Goal: Task Accomplishment & Management: Use online tool/utility

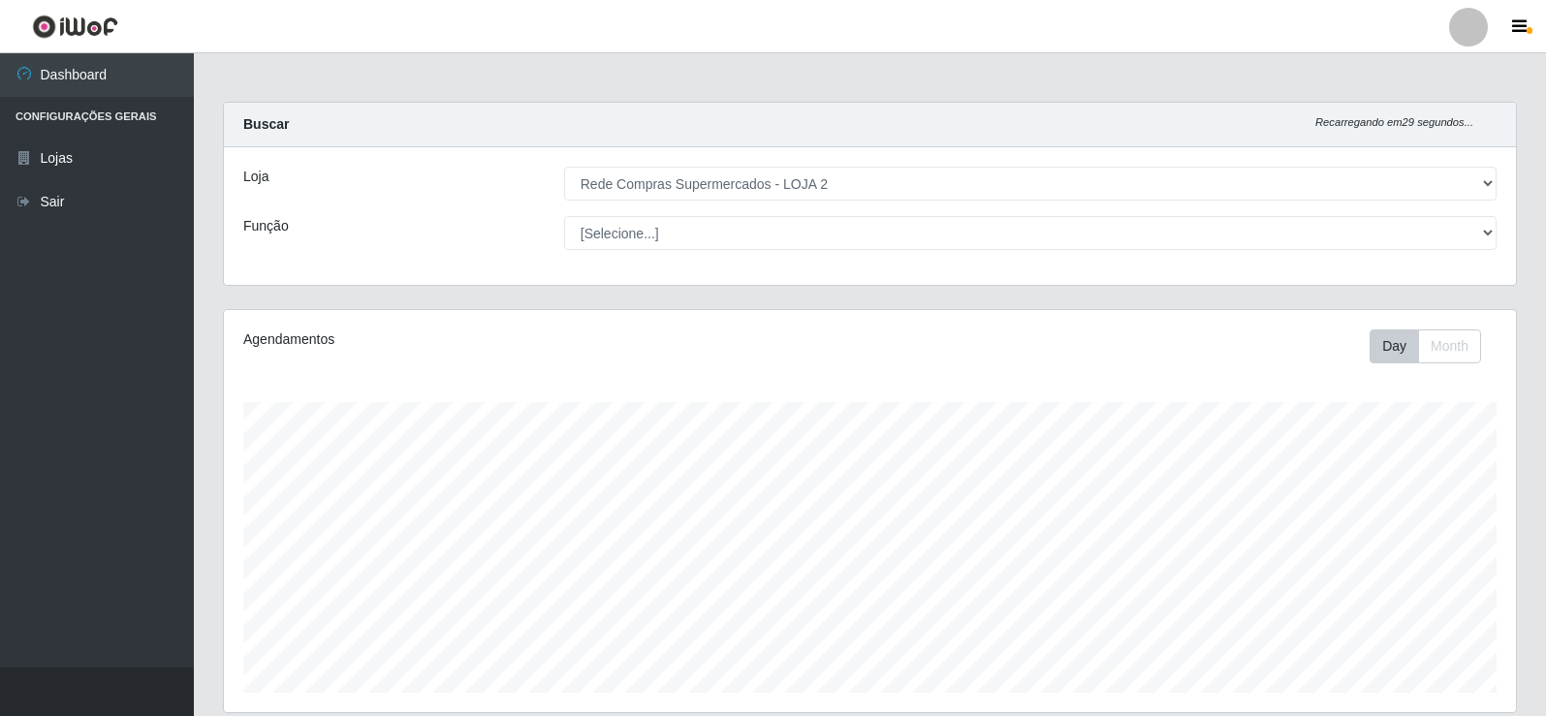
select select "161"
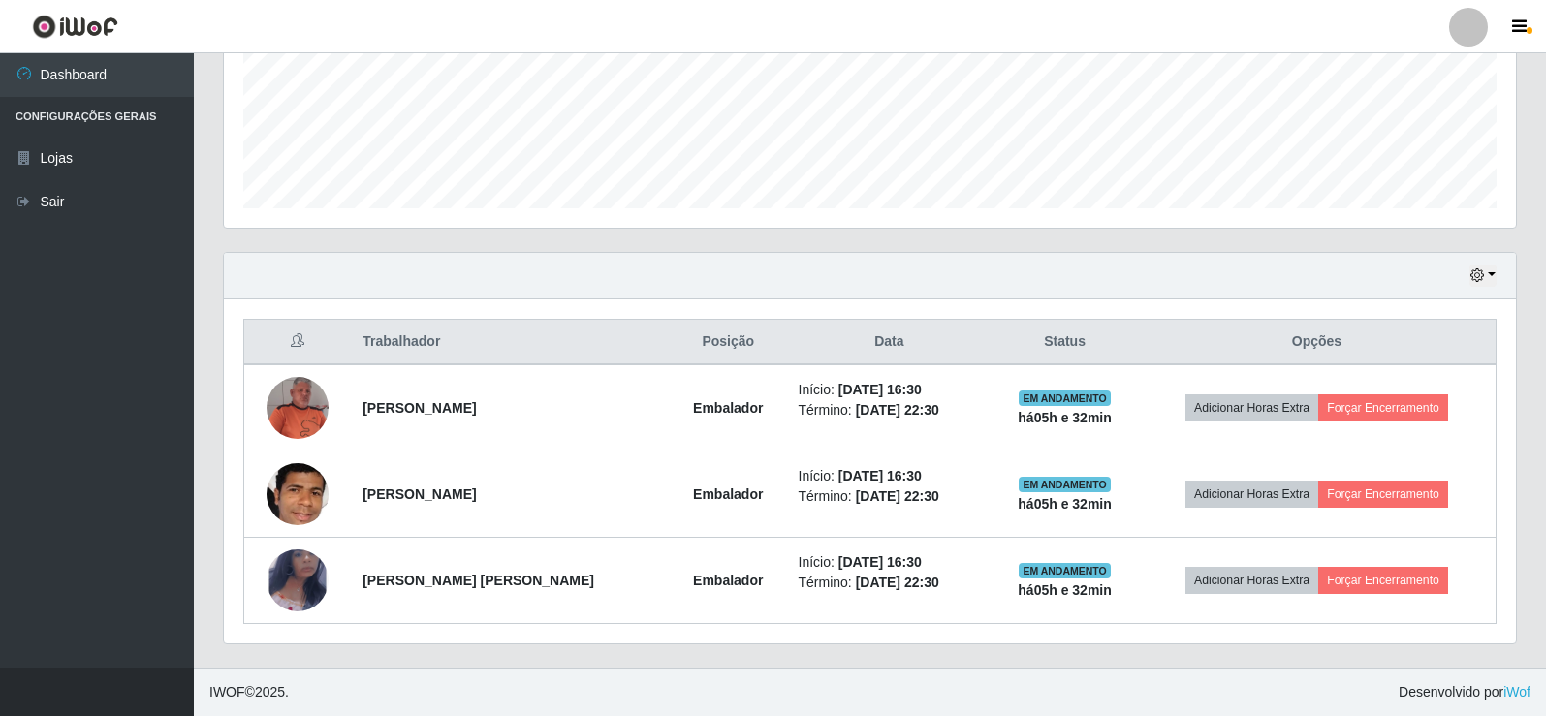
scroll to position [402, 1292]
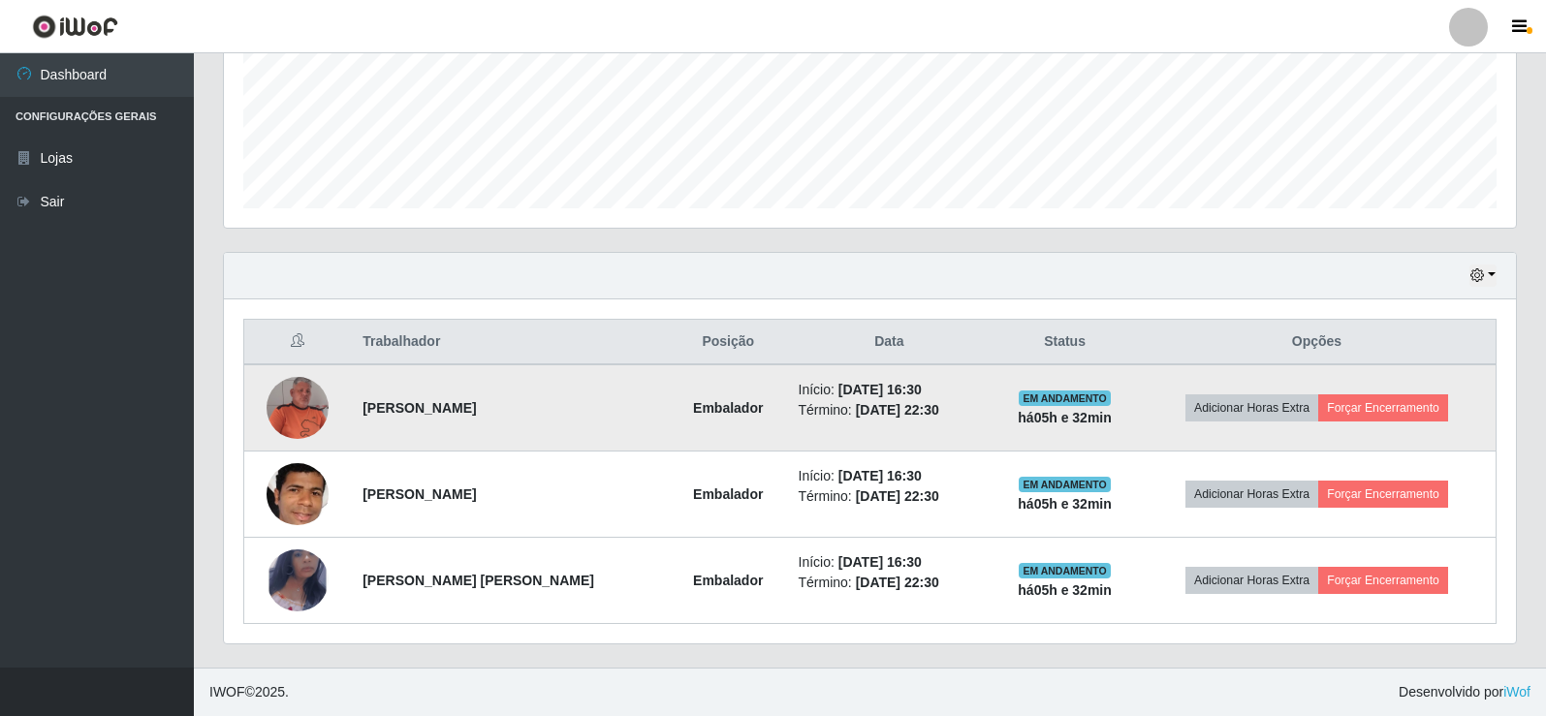
click at [286, 400] on img at bounding box center [297, 408] width 62 height 62
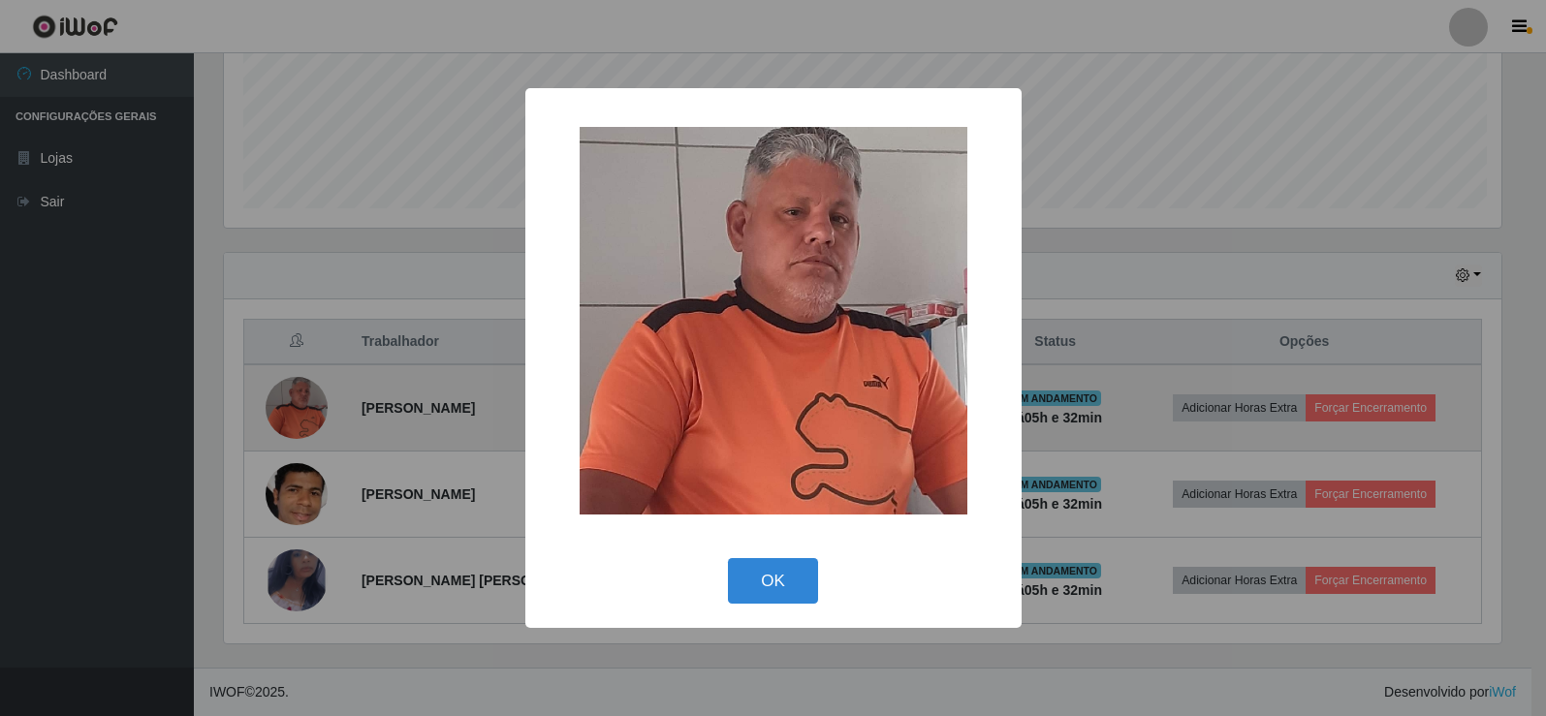
scroll to position [402, 1282]
click at [286, 400] on div "× OK Cancel" at bounding box center [775, 358] width 1550 height 716
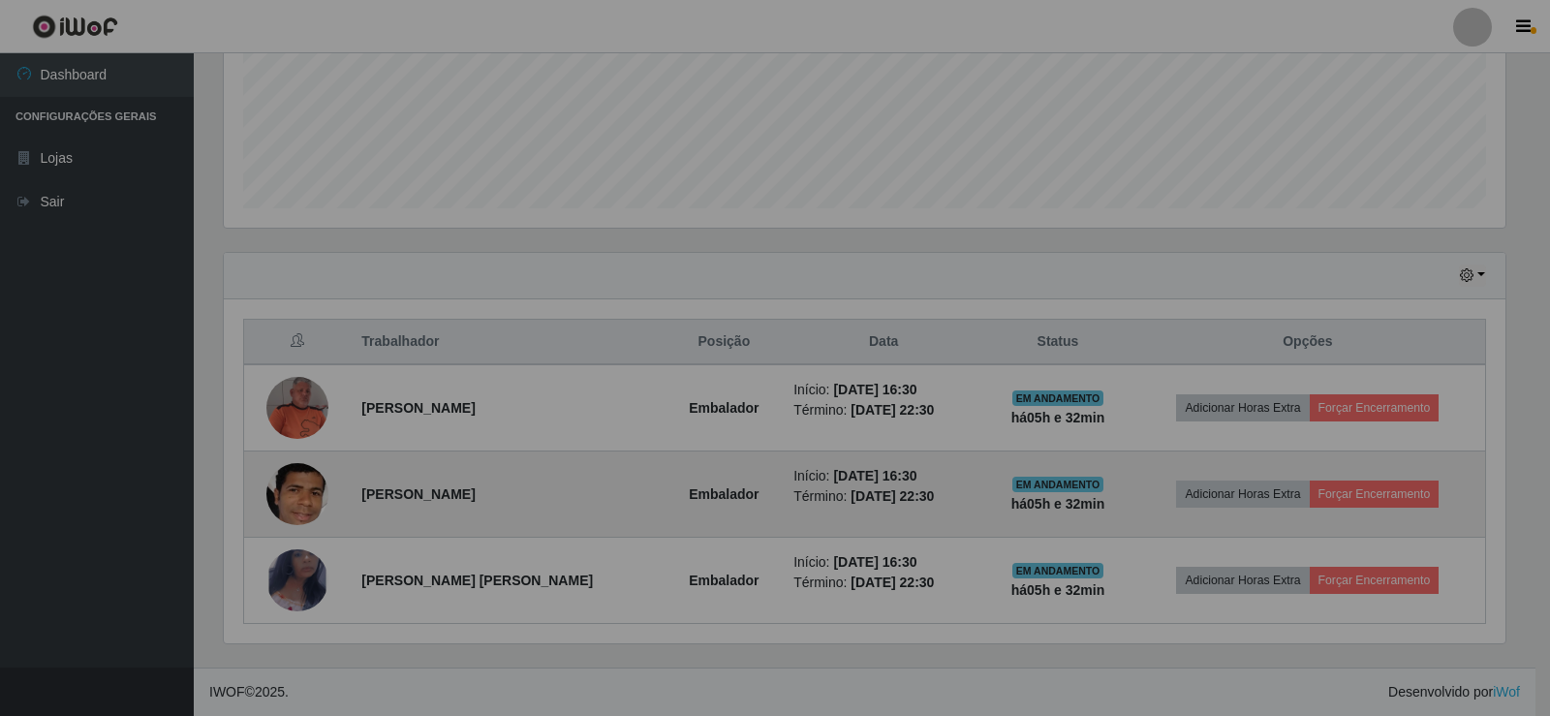
scroll to position [402, 1292]
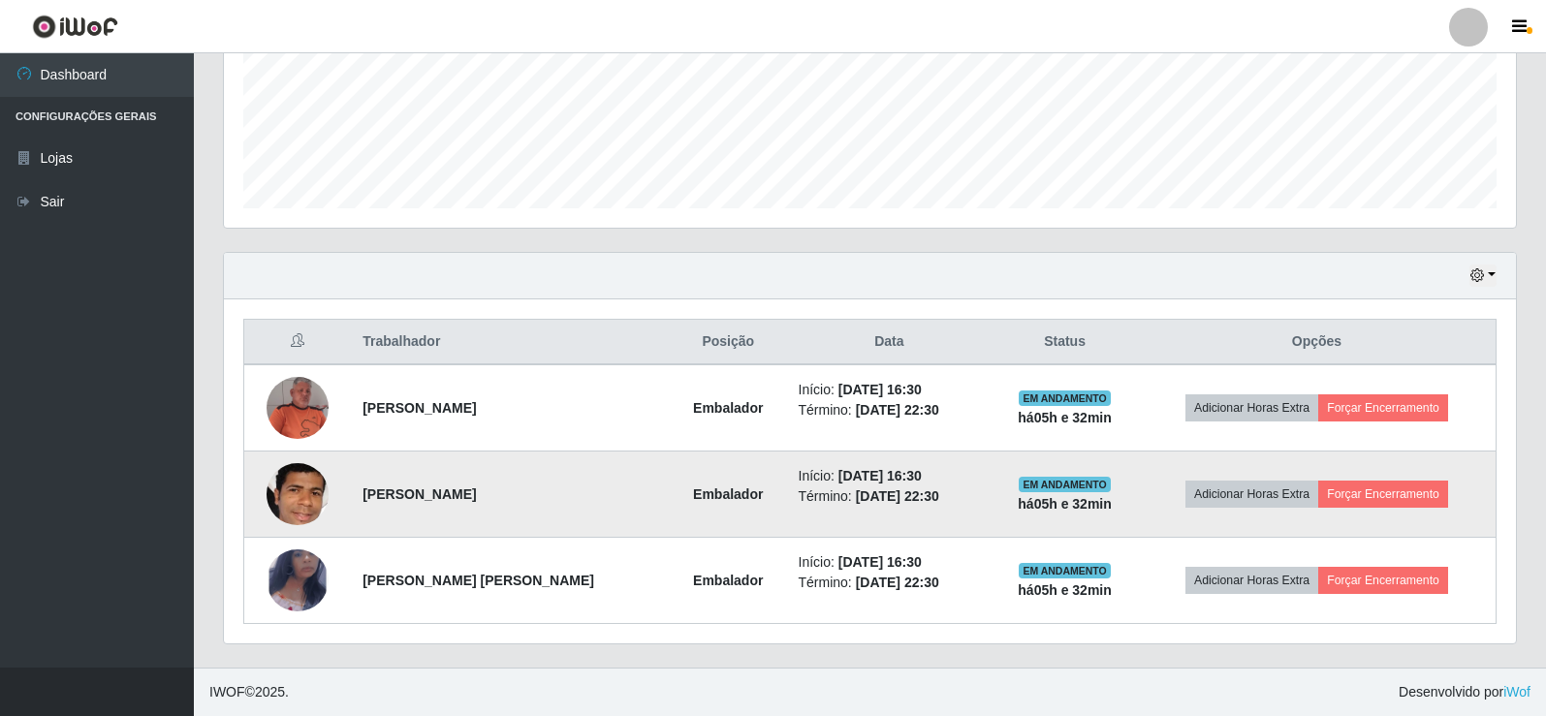
click at [300, 510] on img at bounding box center [297, 495] width 62 height 88
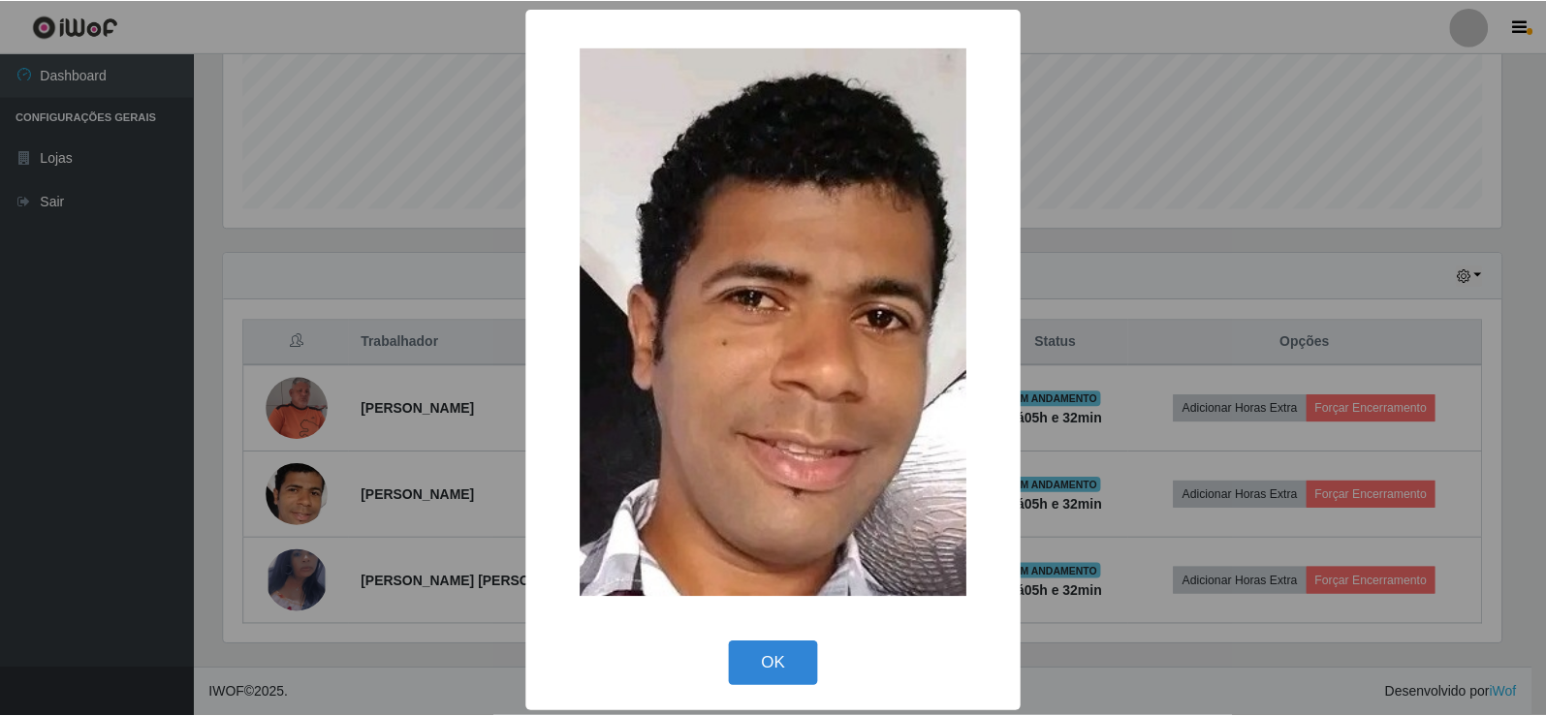
scroll to position [402, 1282]
click at [300, 510] on div "× OK Cancel" at bounding box center [775, 358] width 1550 height 716
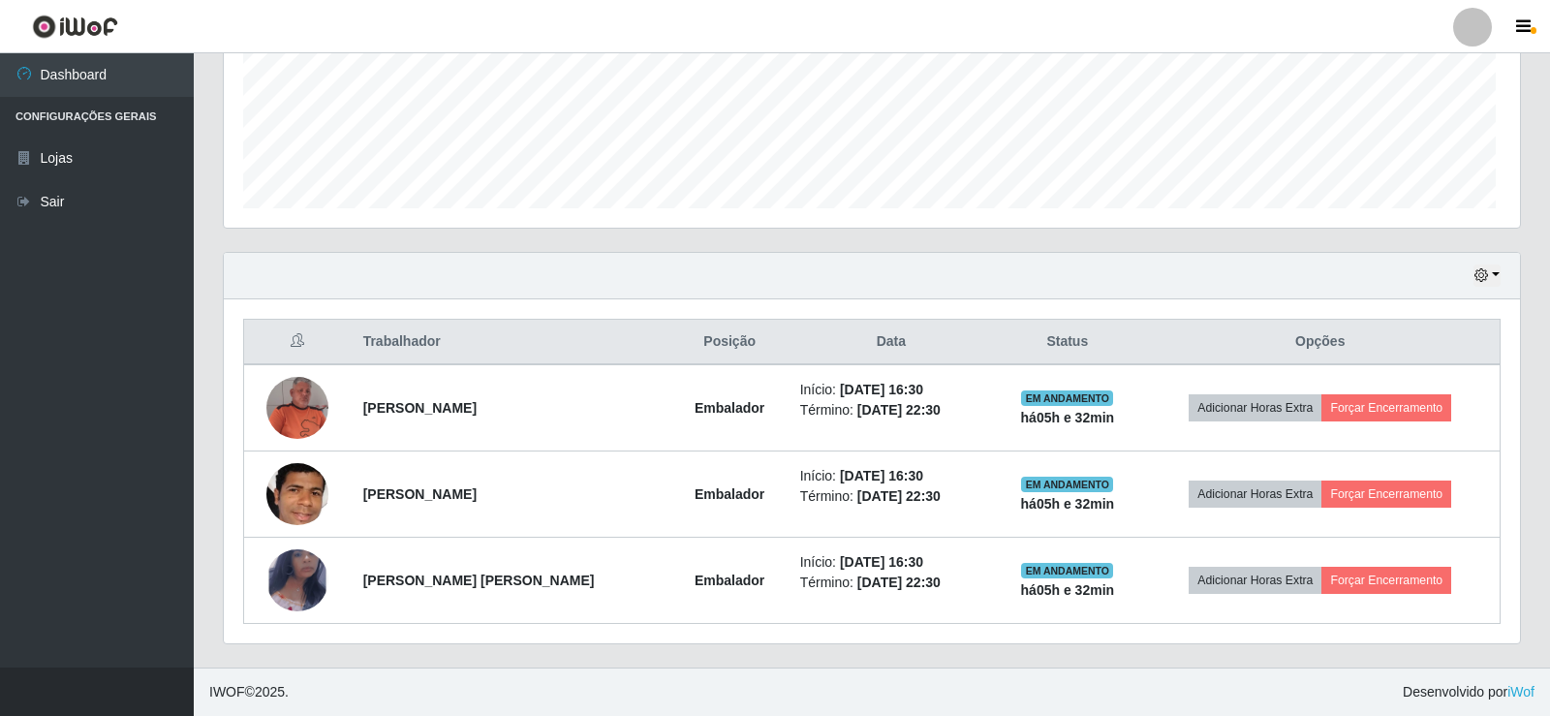
scroll to position [402, 1292]
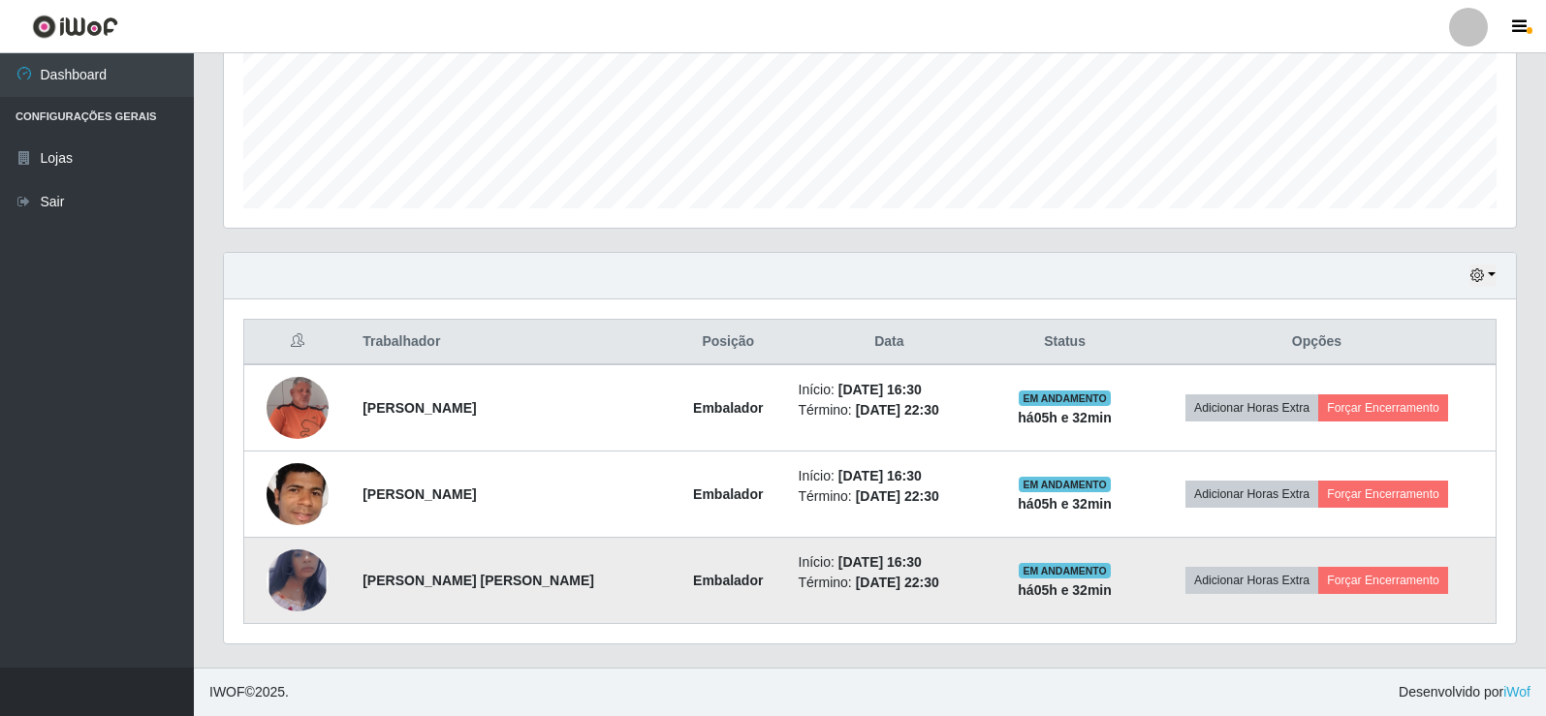
click at [298, 608] on img at bounding box center [297, 580] width 62 height 101
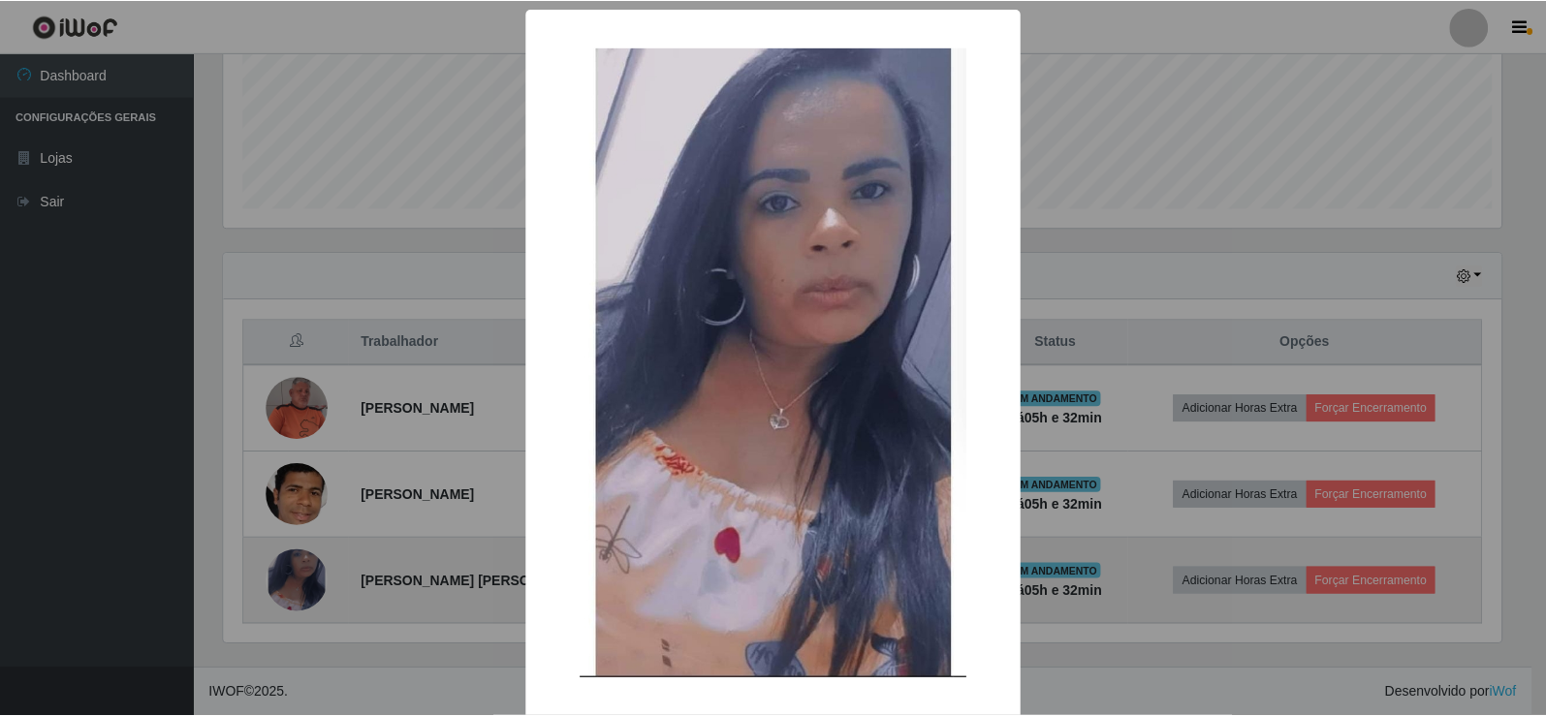
scroll to position [402, 1282]
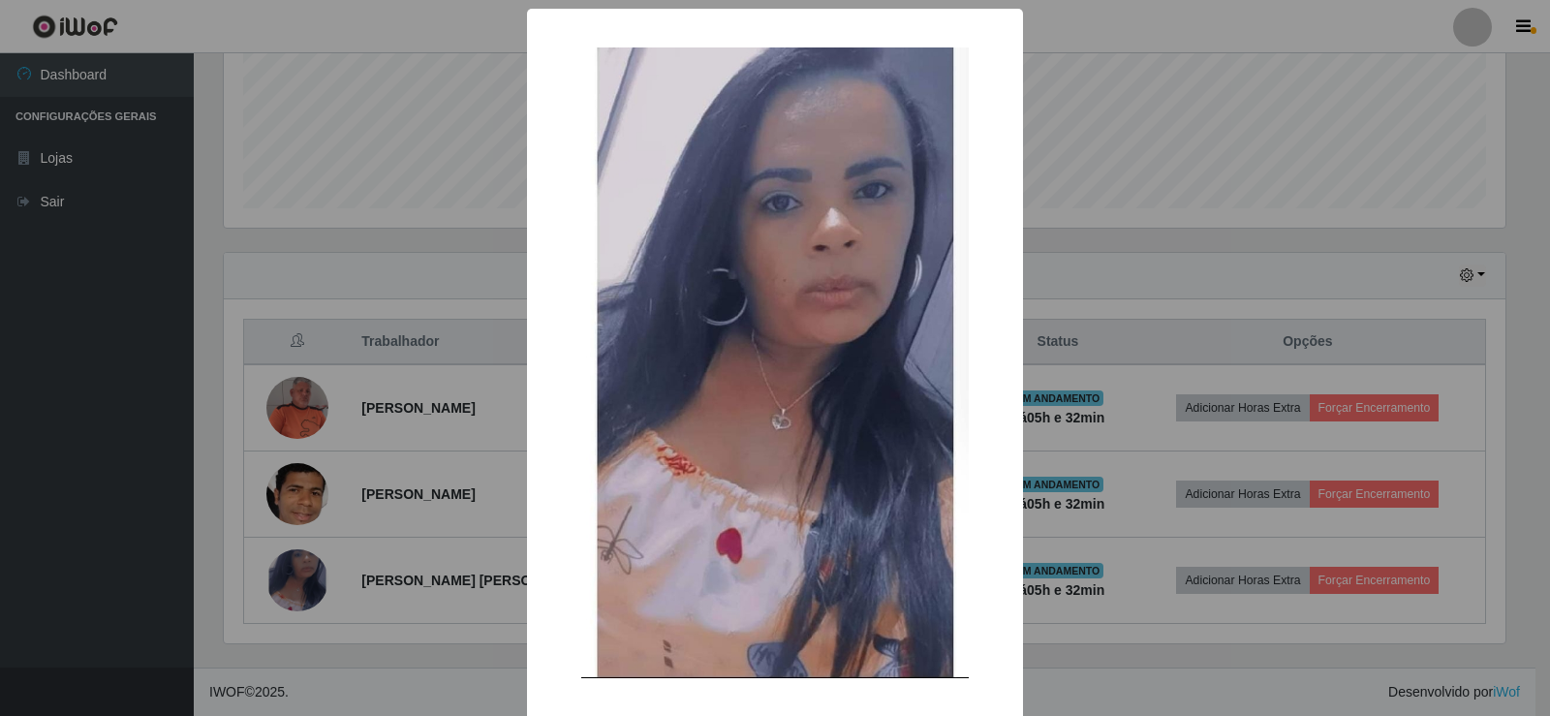
click at [307, 581] on div "× OK Cancel" at bounding box center [775, 358] width 1550 height 716
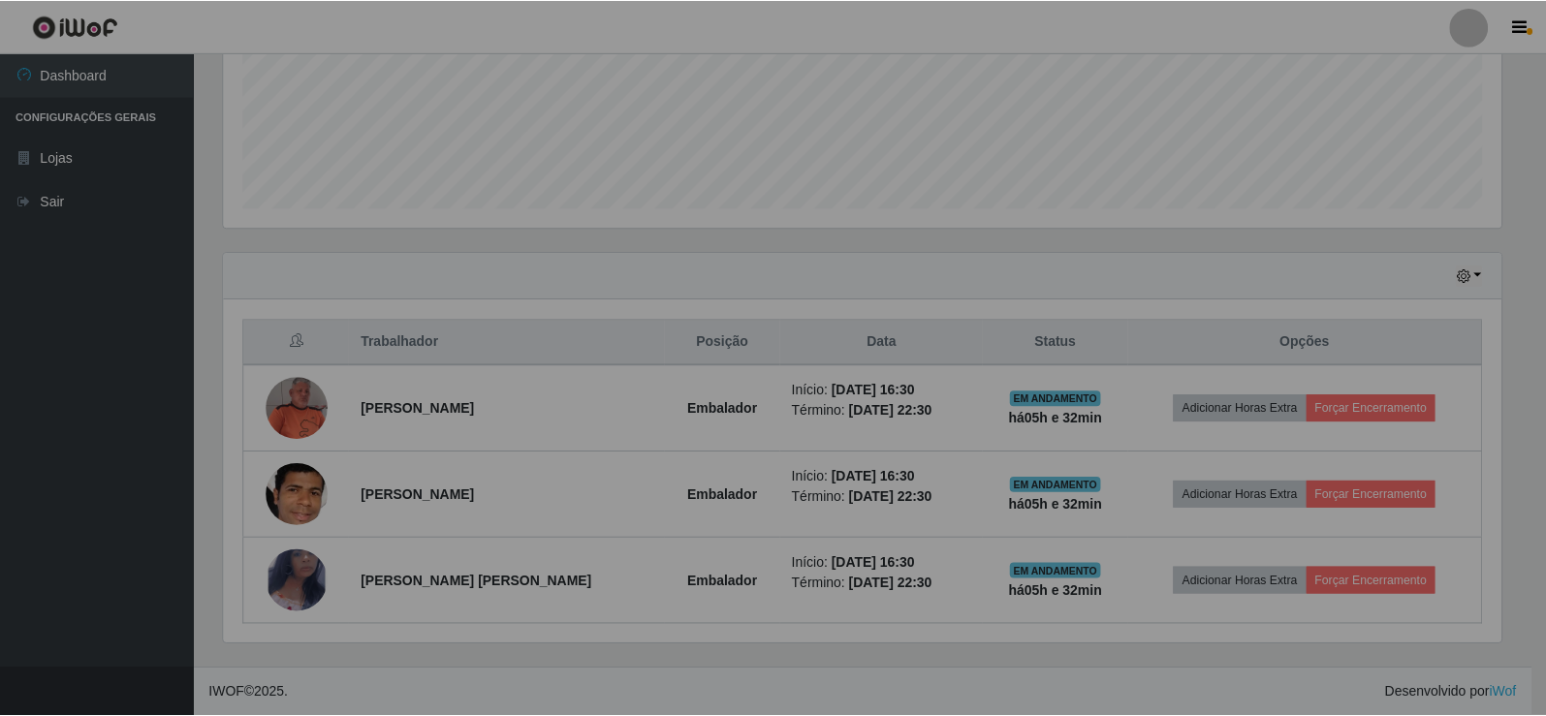
scroll to position [402, 1292]
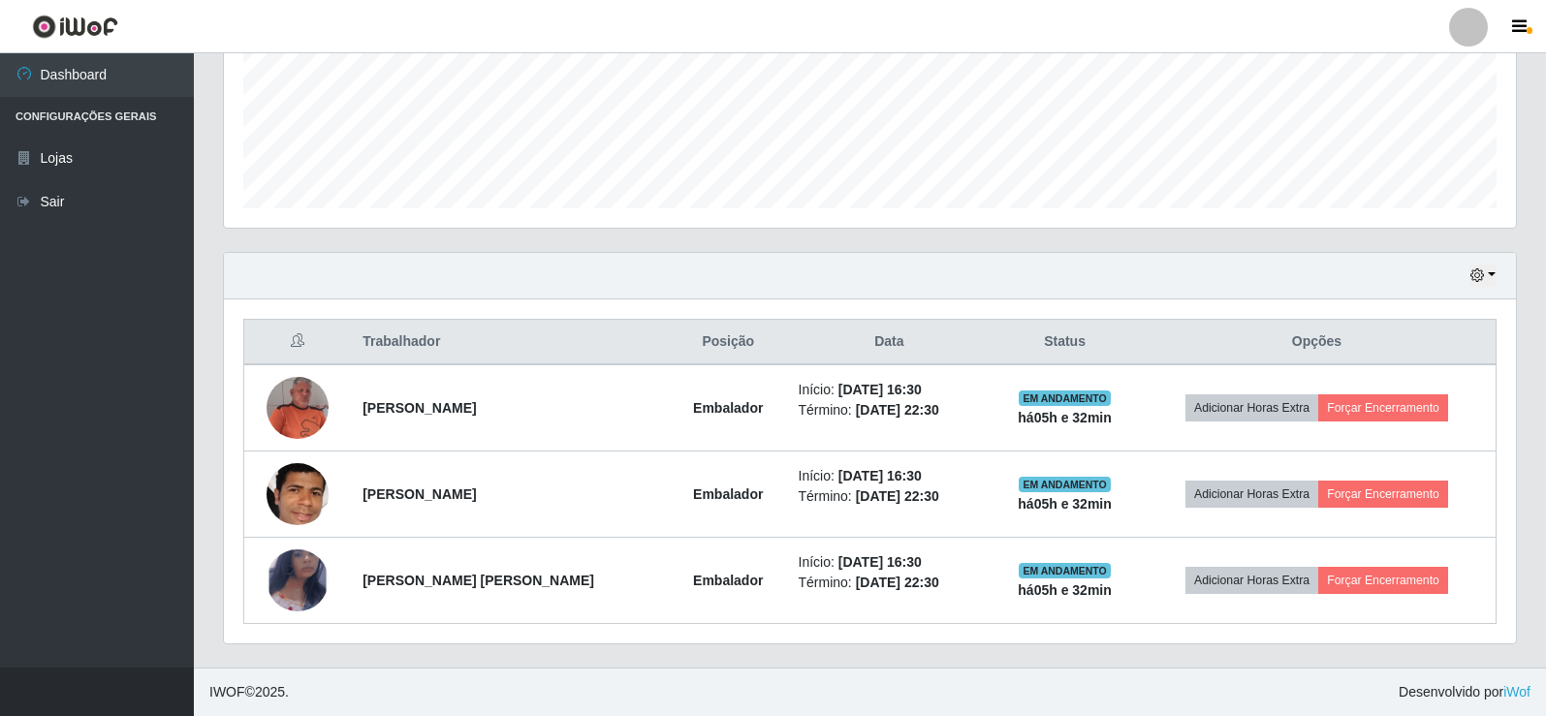
click at [307, 581] on img at bounding box center [297, 580] width 62 height 101
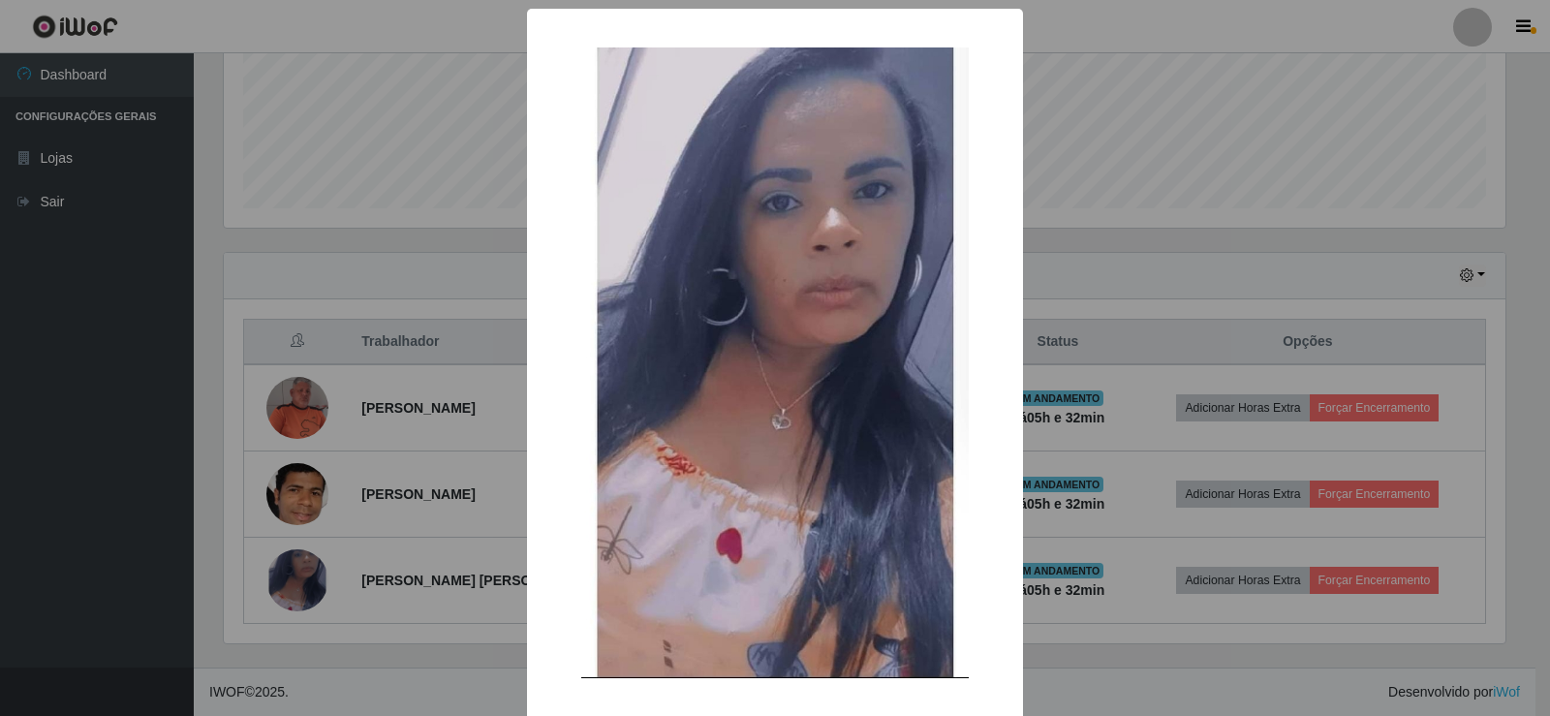
click at [307, 581] on div "× OK Cancel" at bounding box center [775, 358] width 1550 height 716
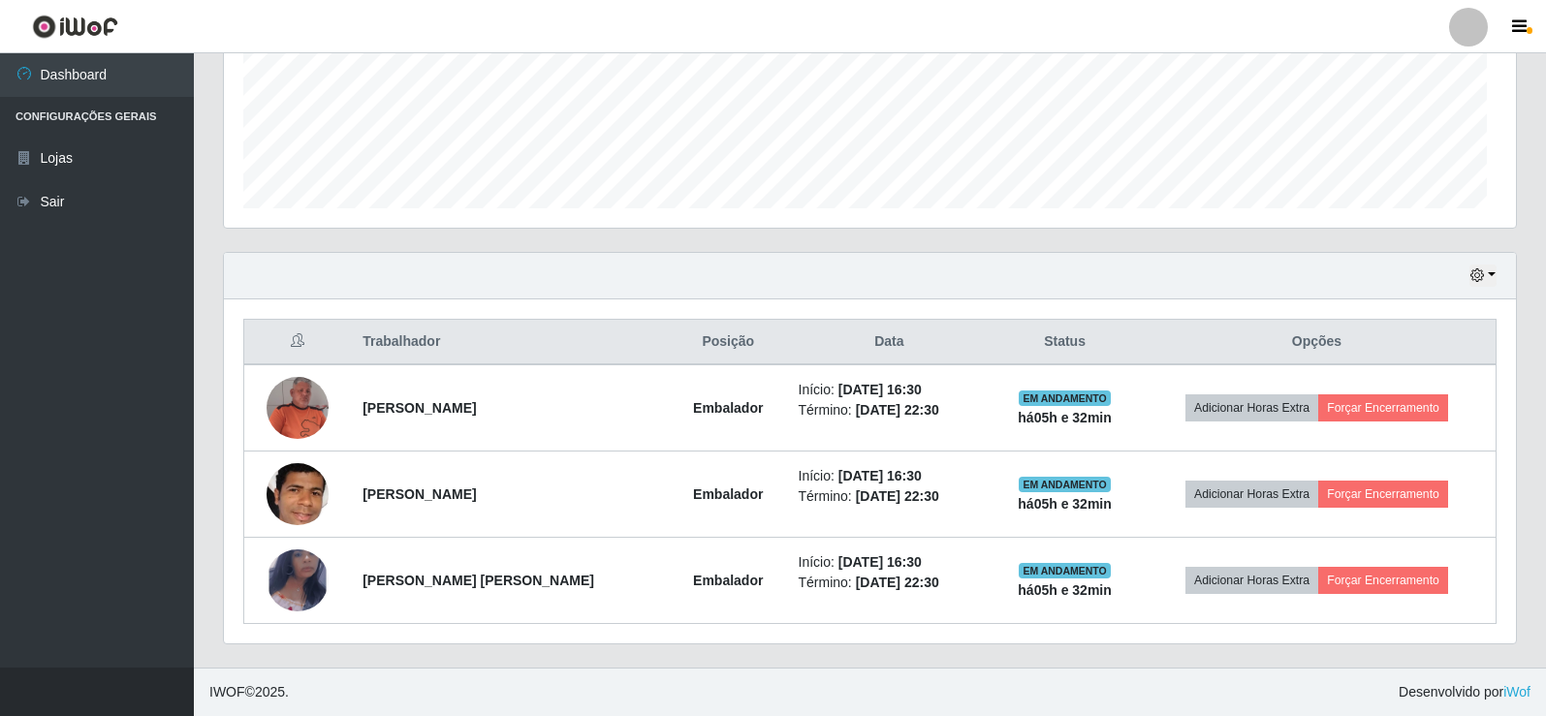
scroll to position [402, 1292]
click at [307, 581] on img at bounding box center [297, 580] width 62 height 101
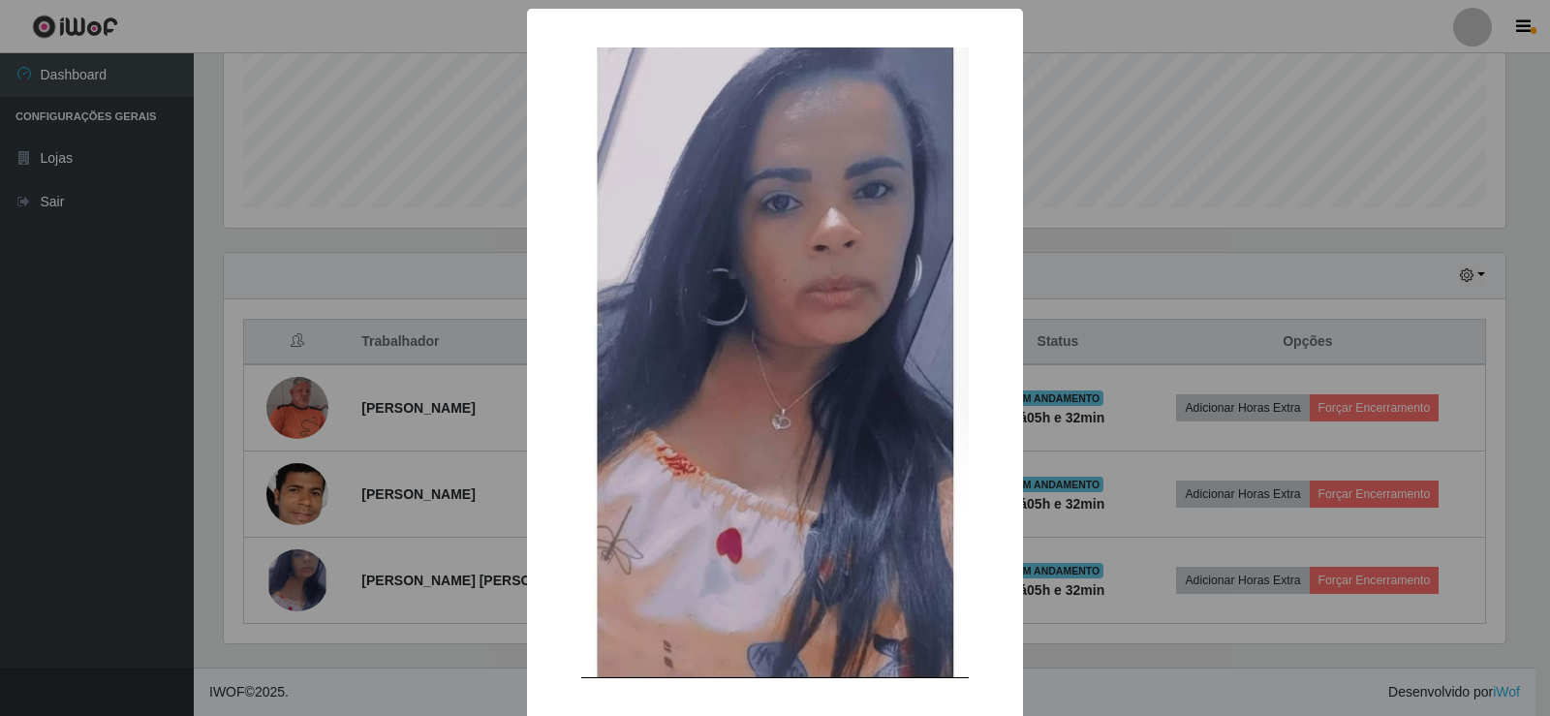
click at [307, 581] on div "× OK Cancel" at bounding box center [775, 358] width 1550 height 716
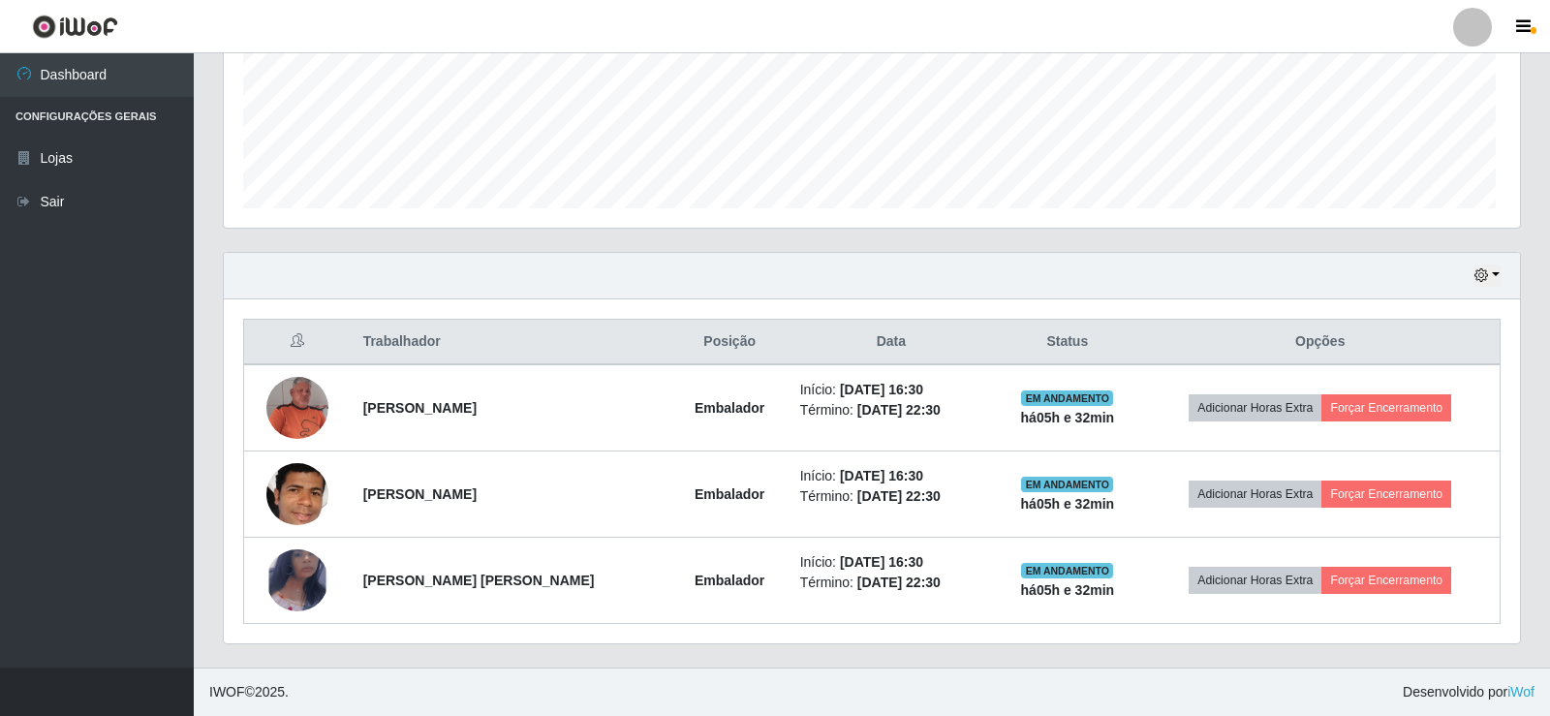
scroll to position [402, 1292]
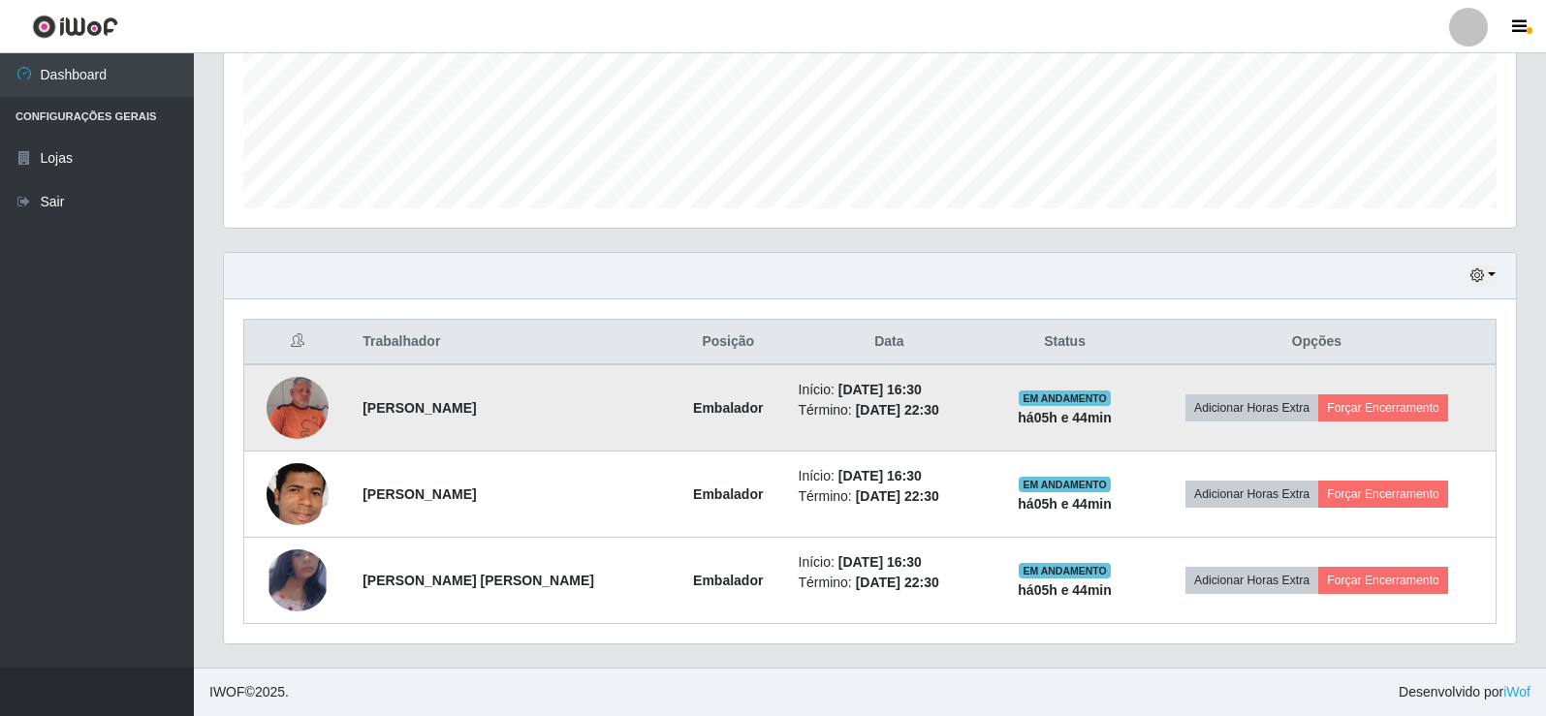
click at [290, 402] on img at bounding box center [297, 408] width 62 height 62
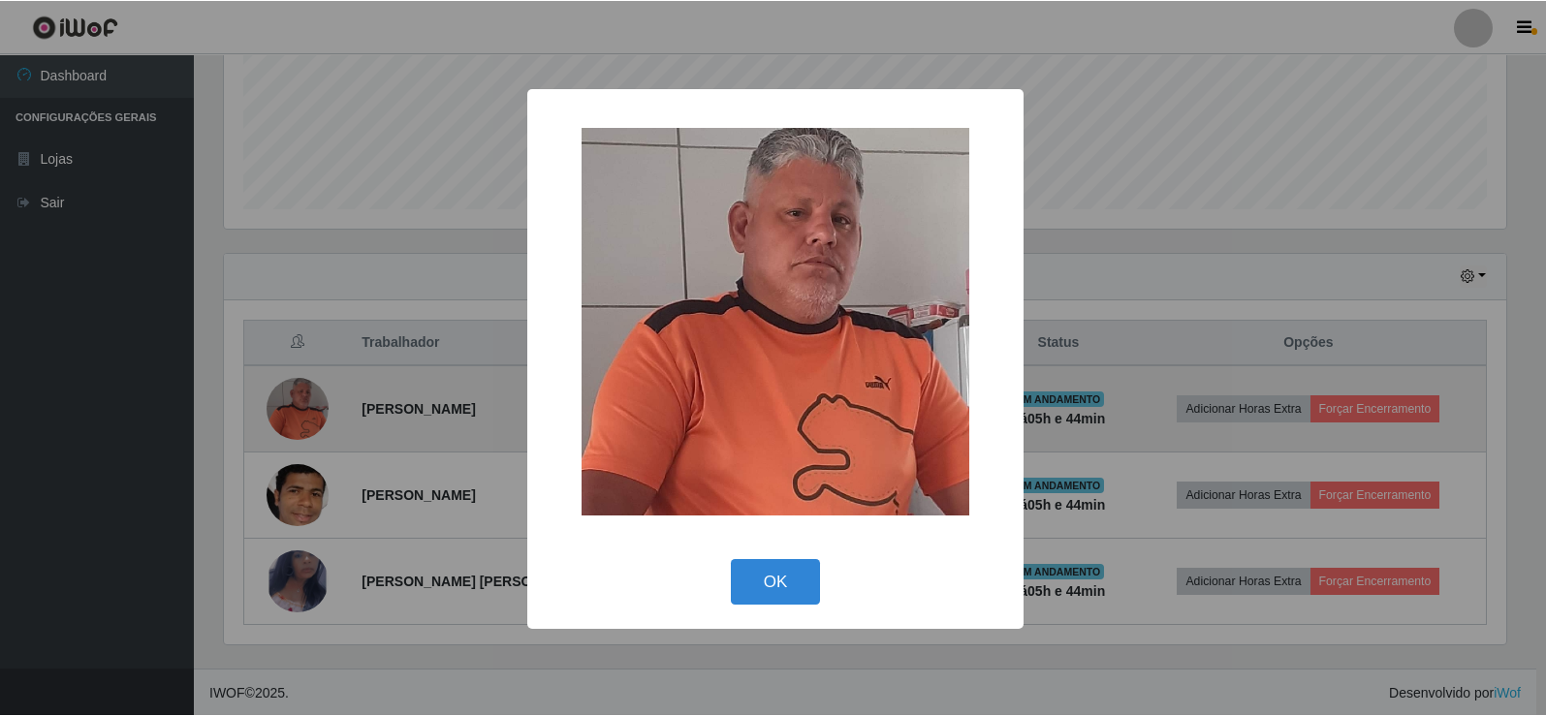
scroll to position [402, 1282]
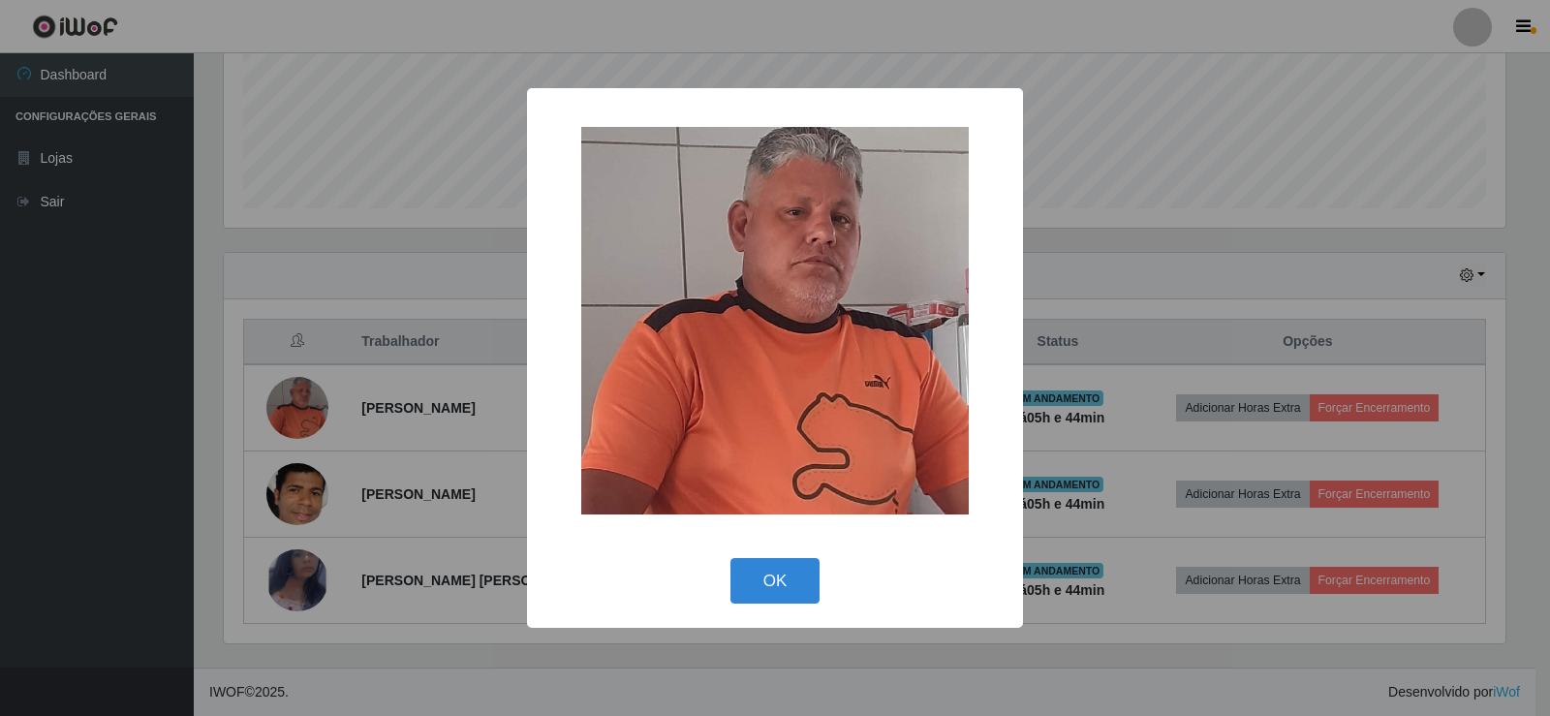
click at [289, 416] on div "× OK Cancel" at bounding box center [775, 358] width 1550 height 716
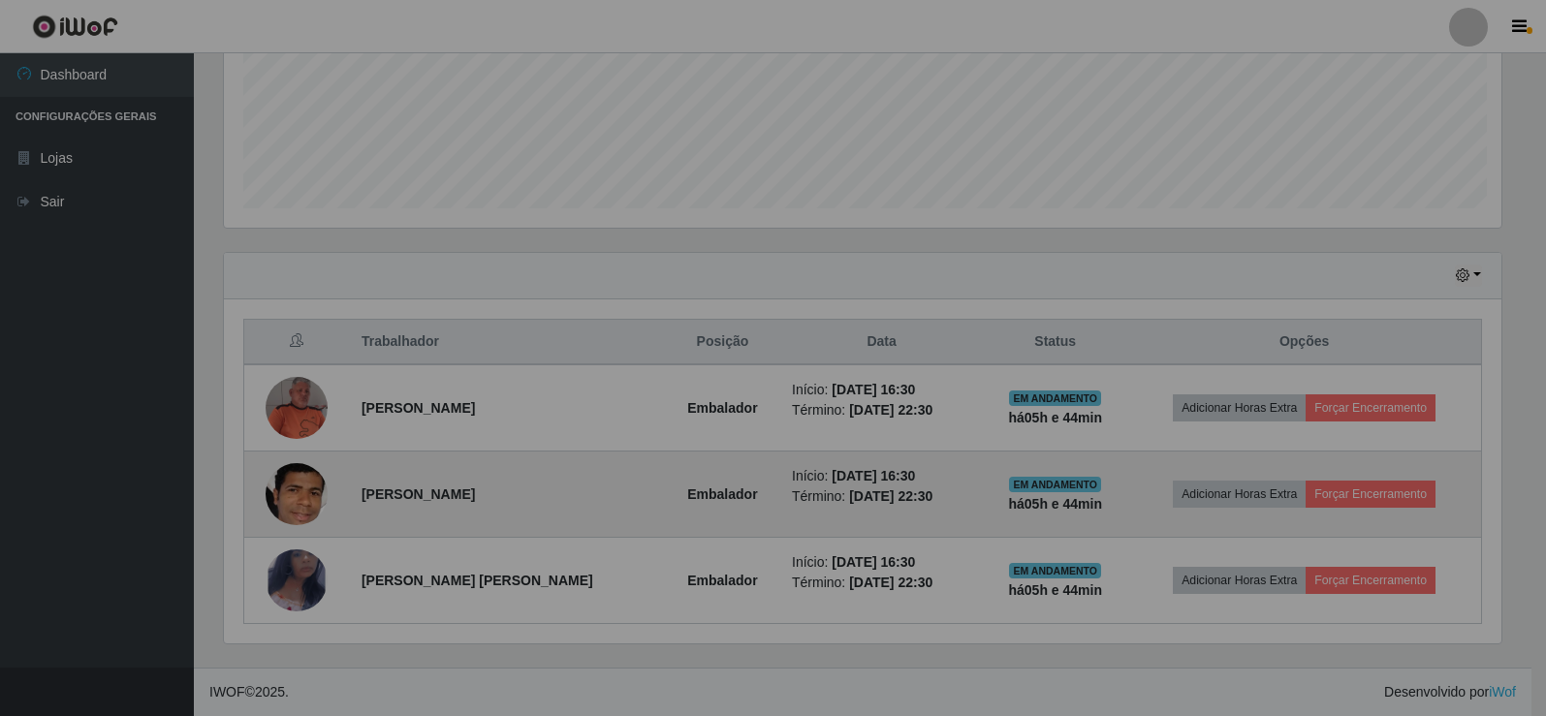
scroll to position [402, 1292]
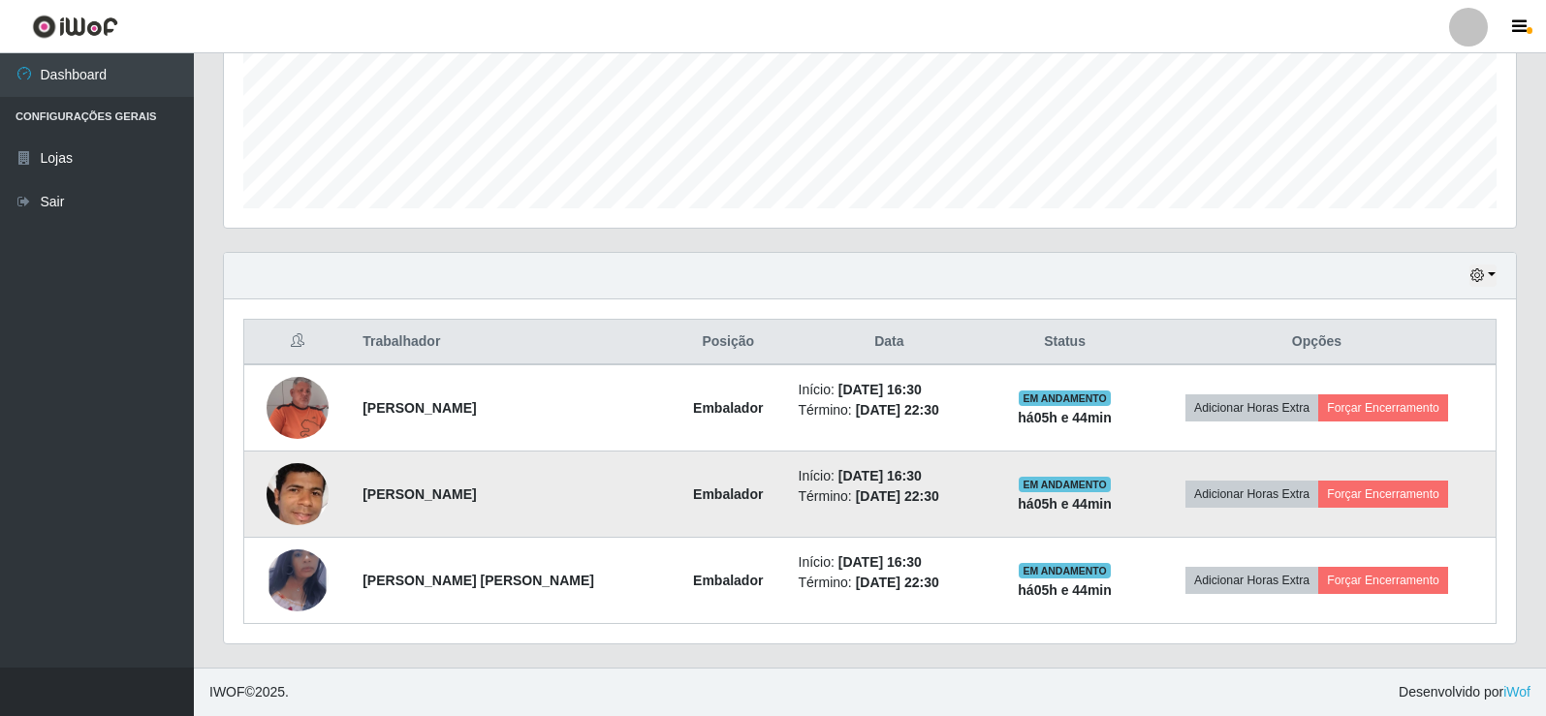
click at [288, 479] on img at bounding box center [297, 495] width 62 height 88
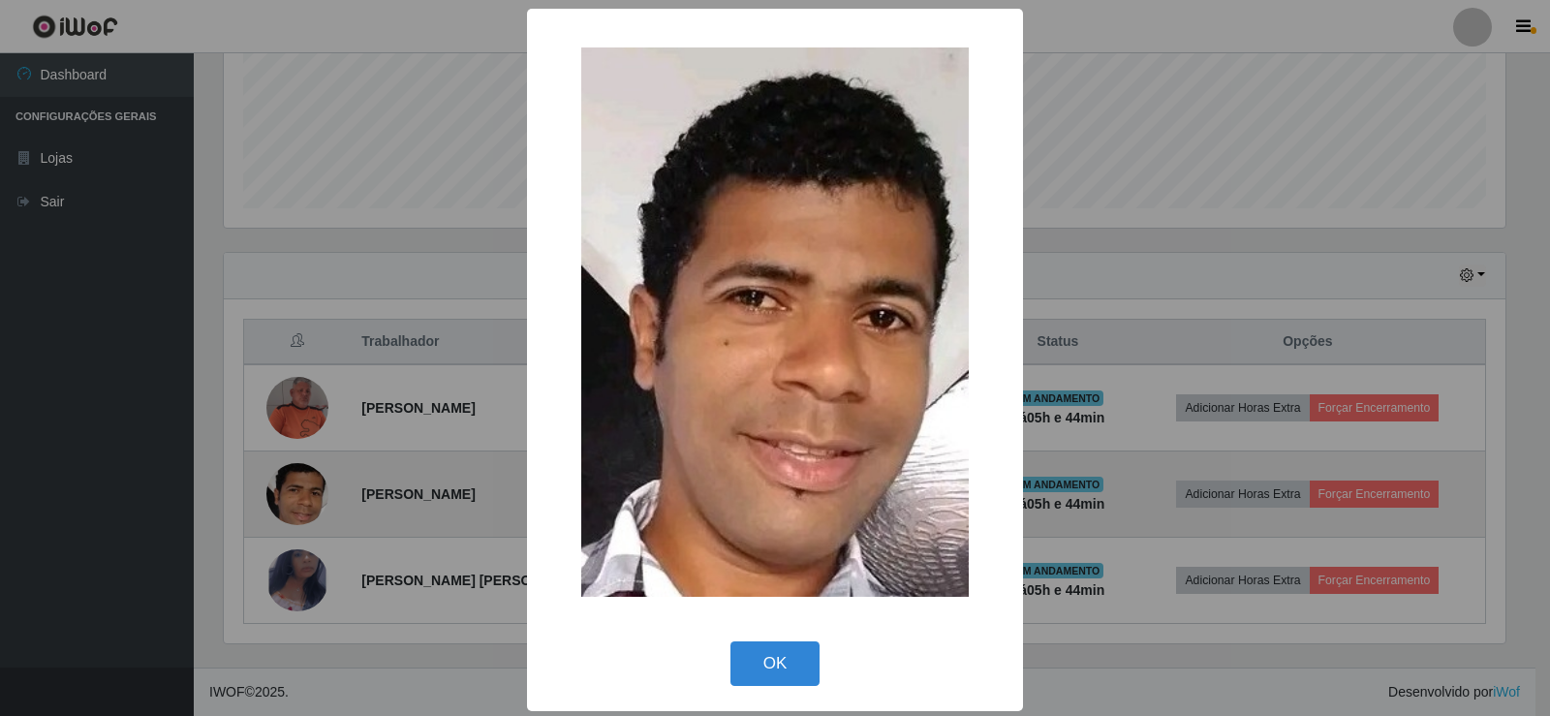
click at [288, 479] on div "× OK Cancel" at bounding box center [775, 358] width 1550 height 716
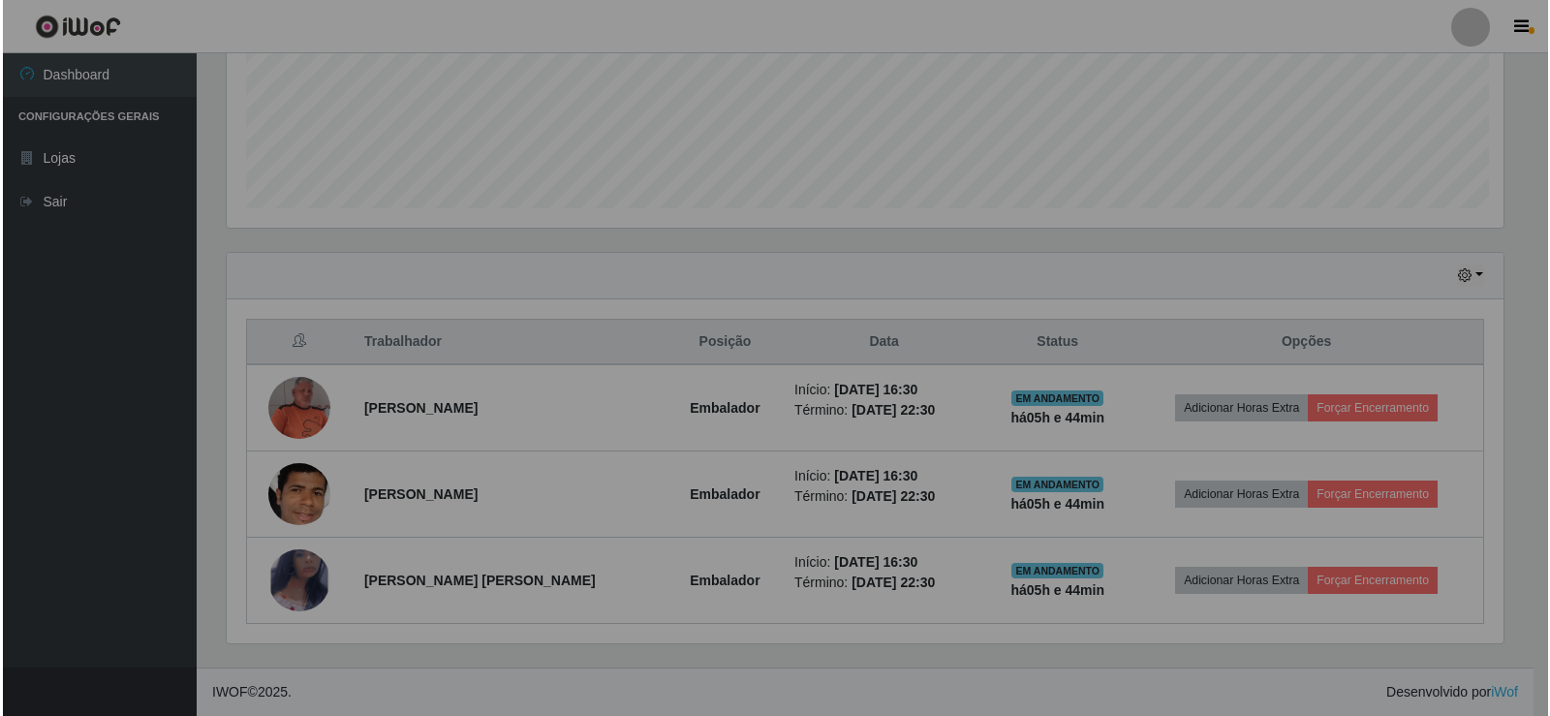
scroll to position [402, 1292]
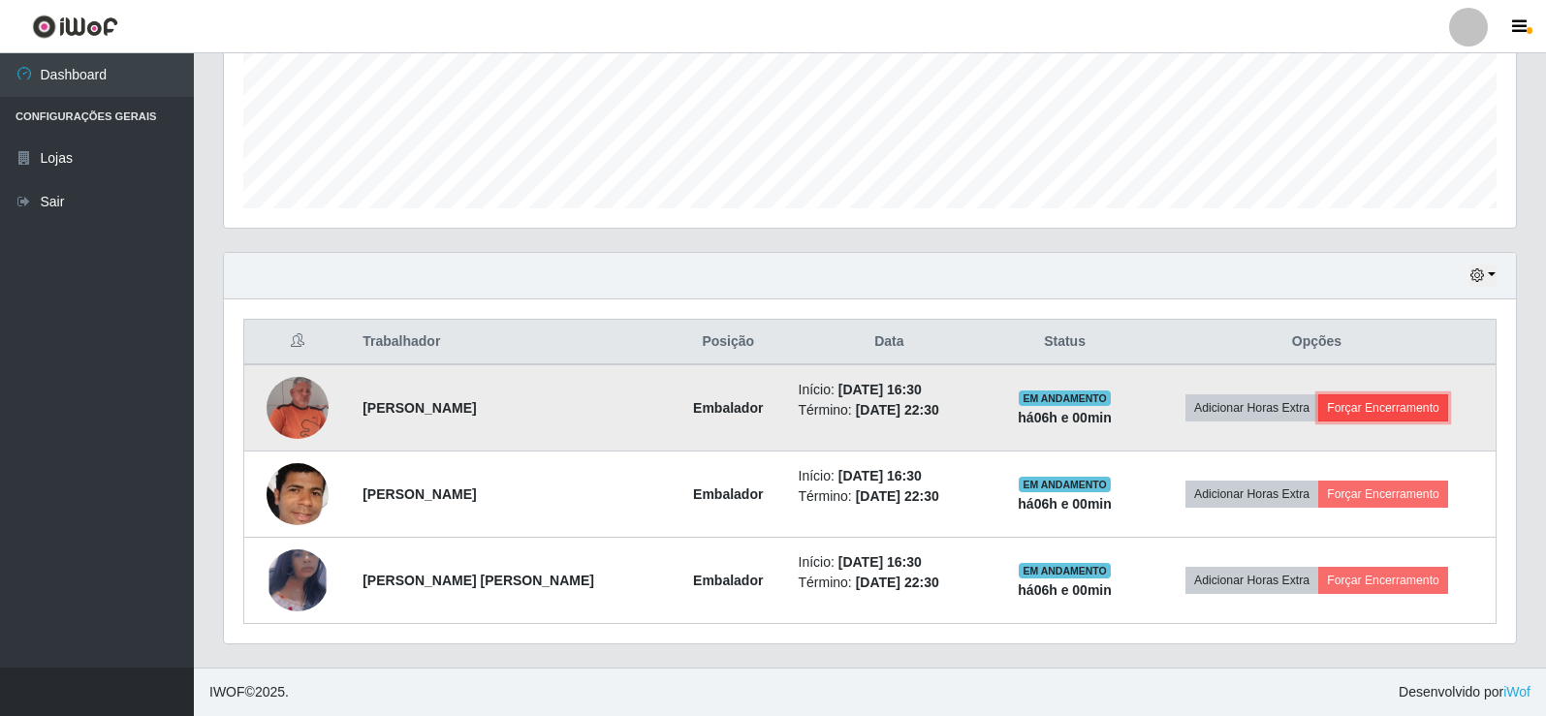
click at [1355, 408] on button "Forçar Encerramento" at bounding box center [1383, 407] width 130 height 27
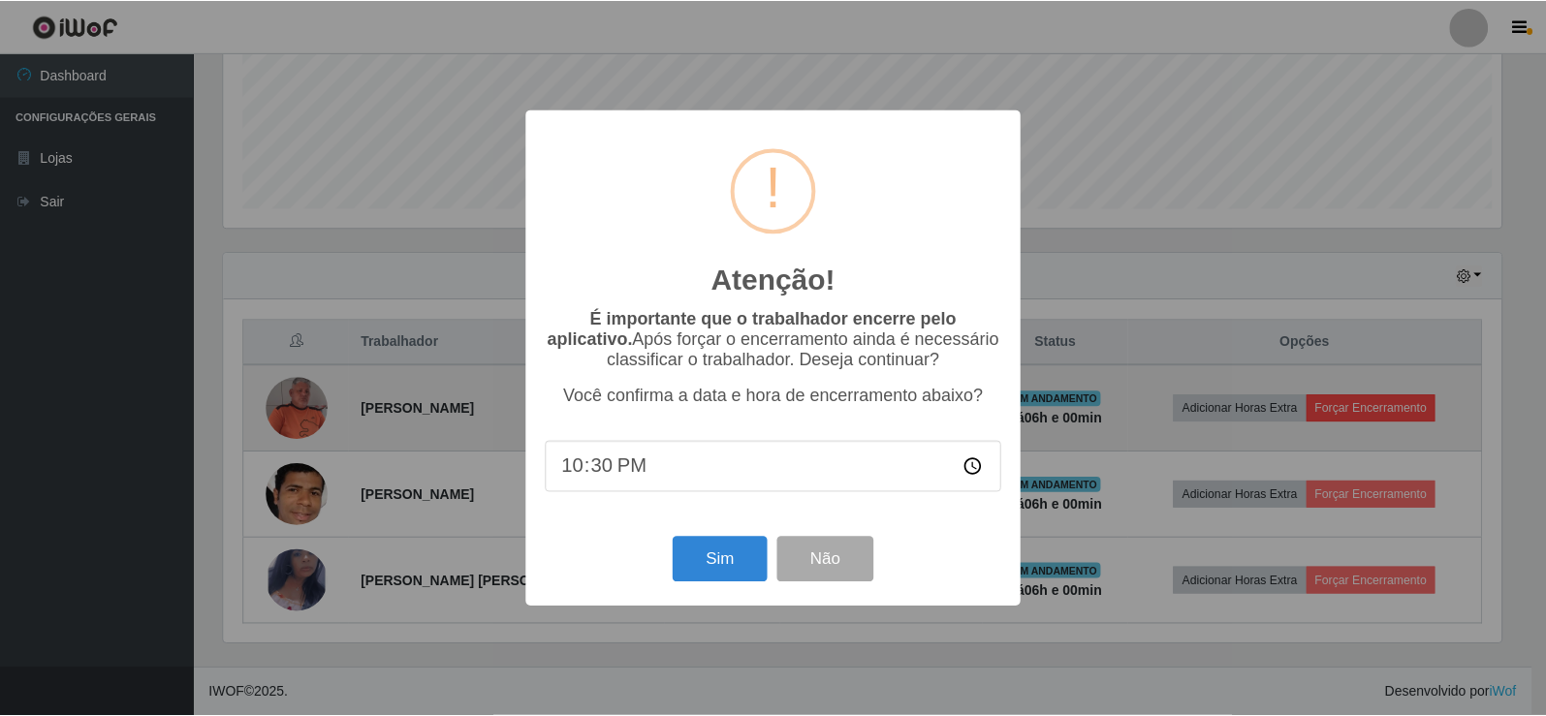
scroll to position [402, 1282]
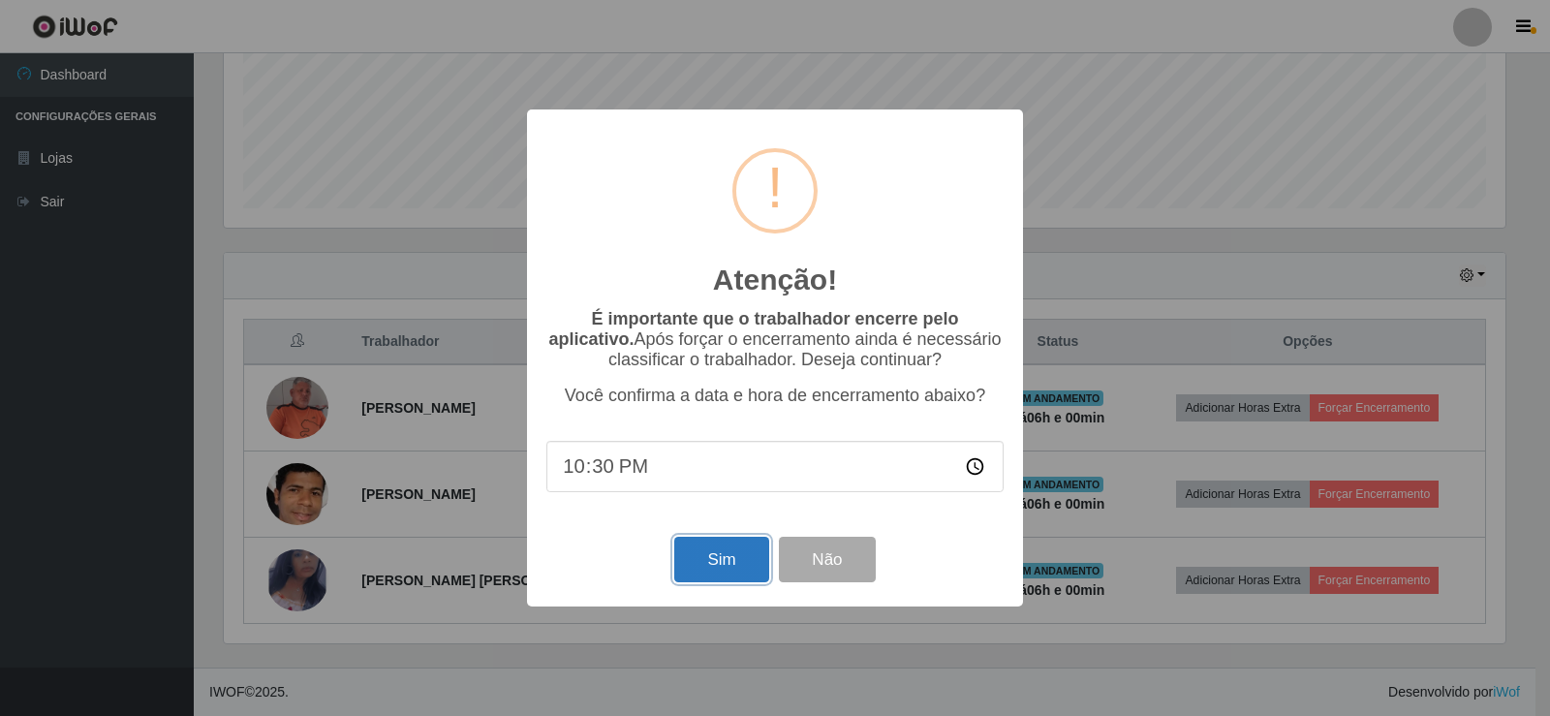
click at [723, 564] on button "Sim" at bounding box center [721, 560] width 94 height 46
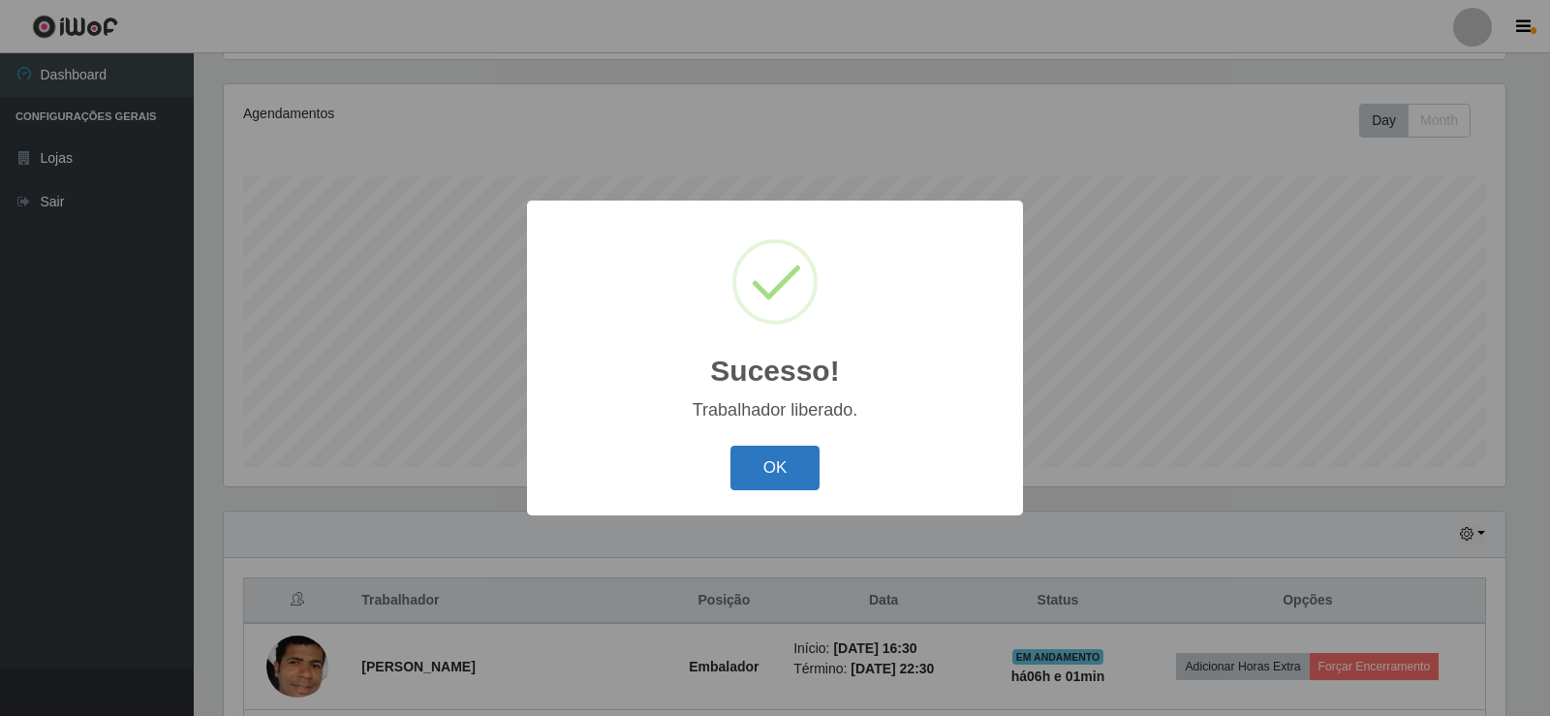
click at [773, 467] on button "OK" at bounding box center [776, 469] width 90 height 46
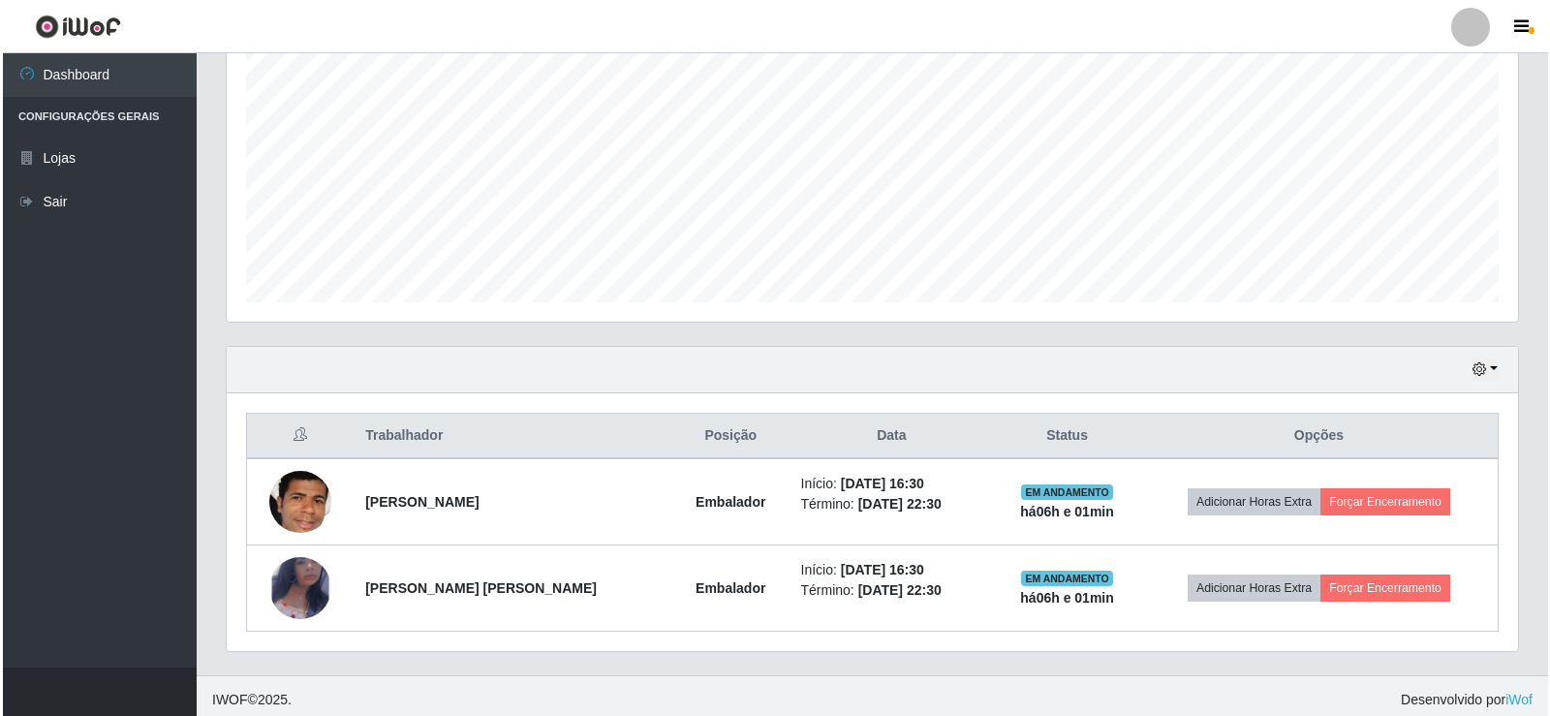
scroll to position [398, 0]
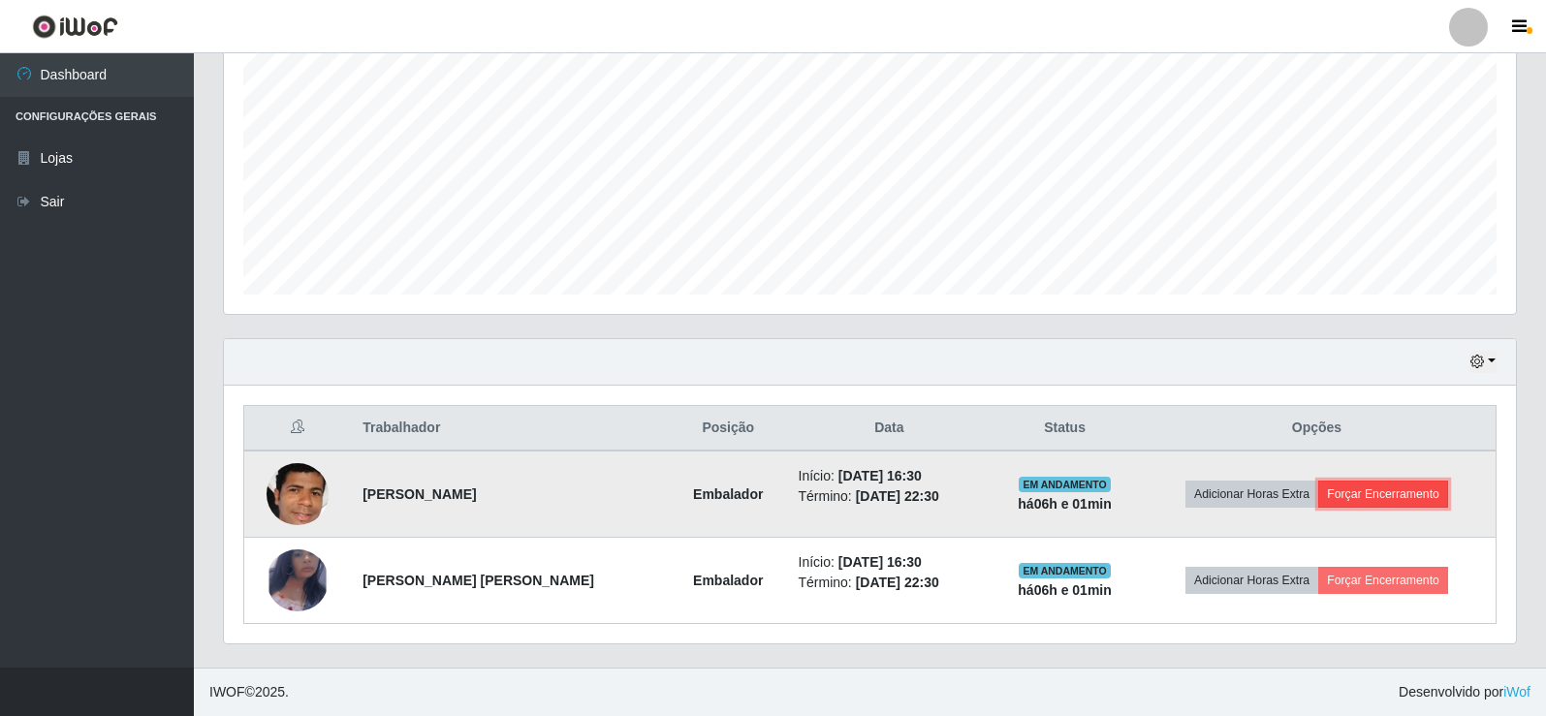
click at [1367, 492] on button "Forçar Encerramento" at bounding box center [1383, 494] width 130 height 27
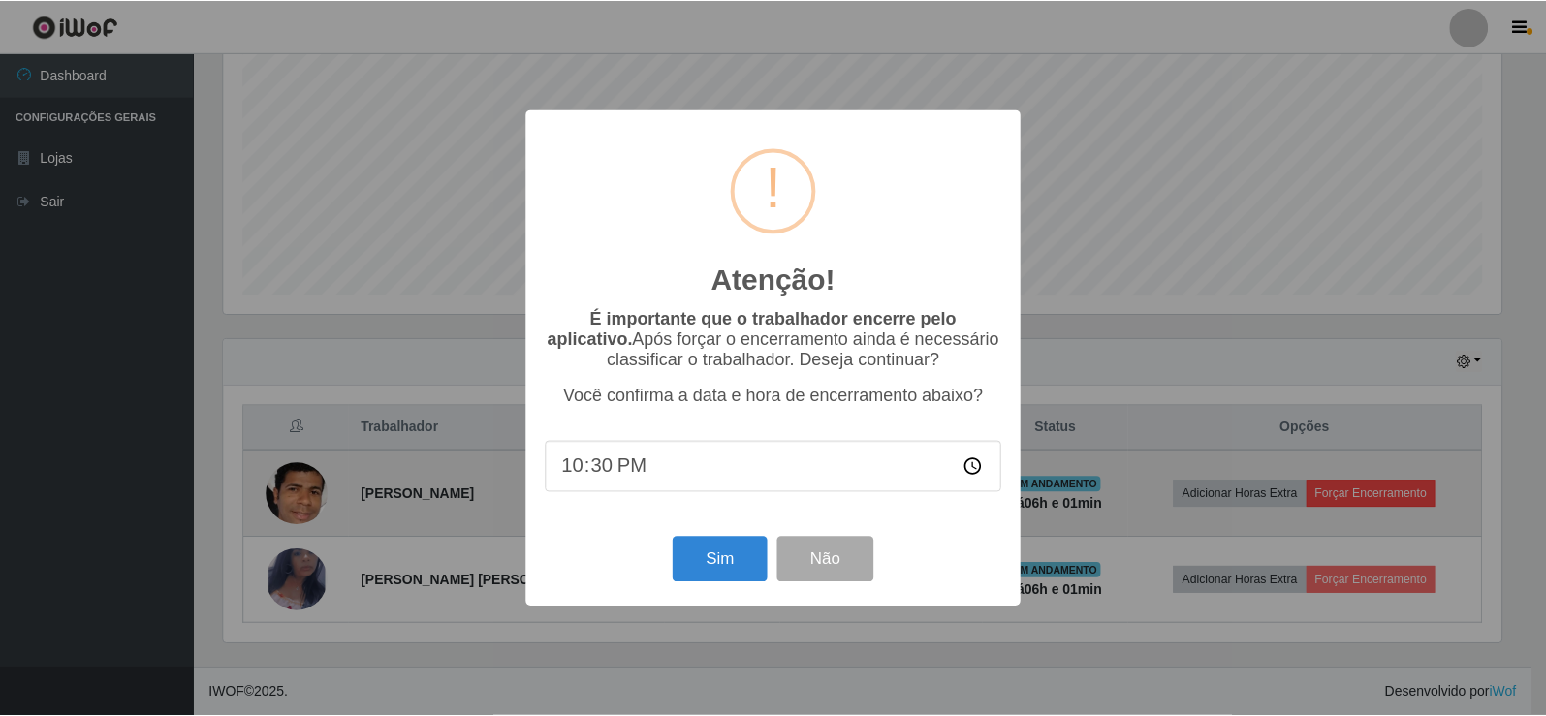
scroll to position [402, 1282]
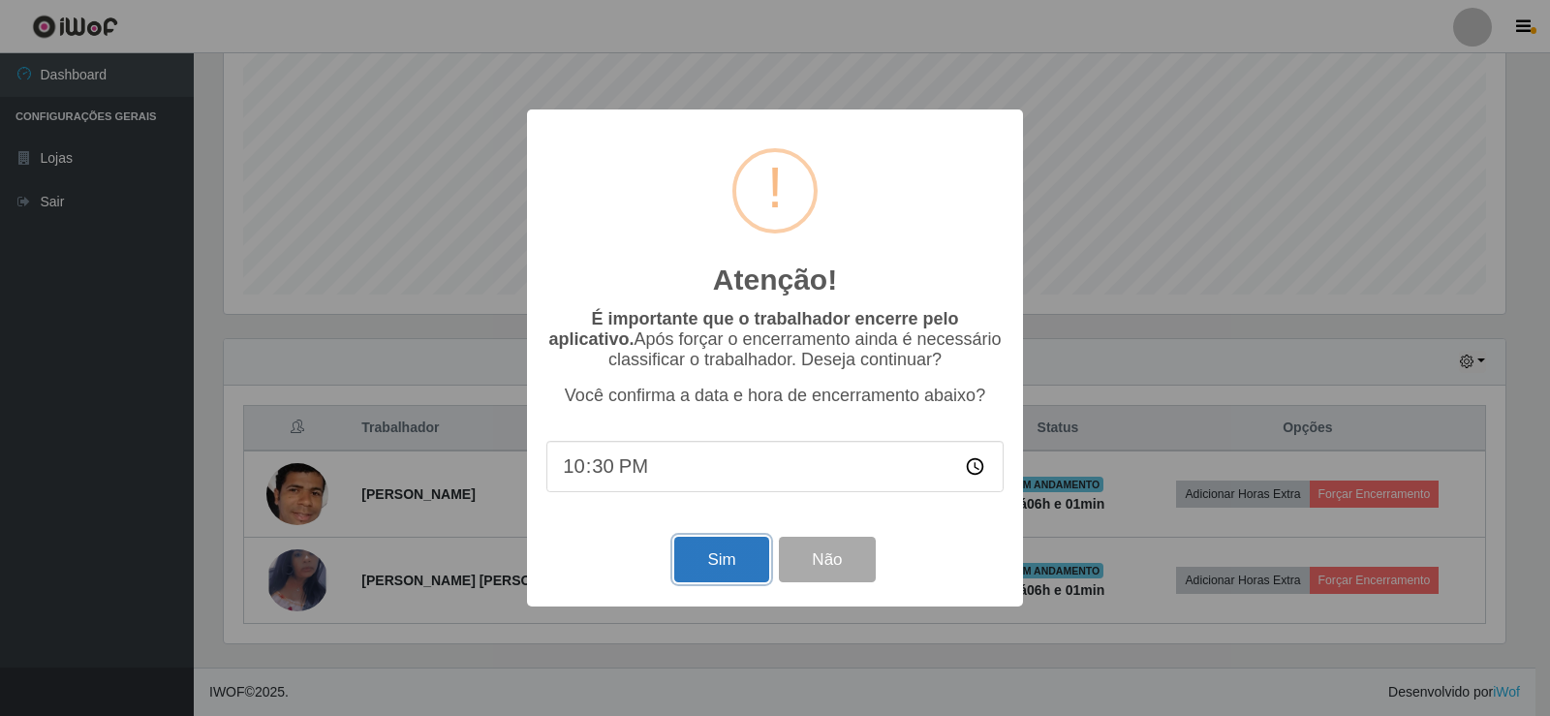
click at [725, 579] on button "Sim" at bounding box center [721, 560] width 94 height 46
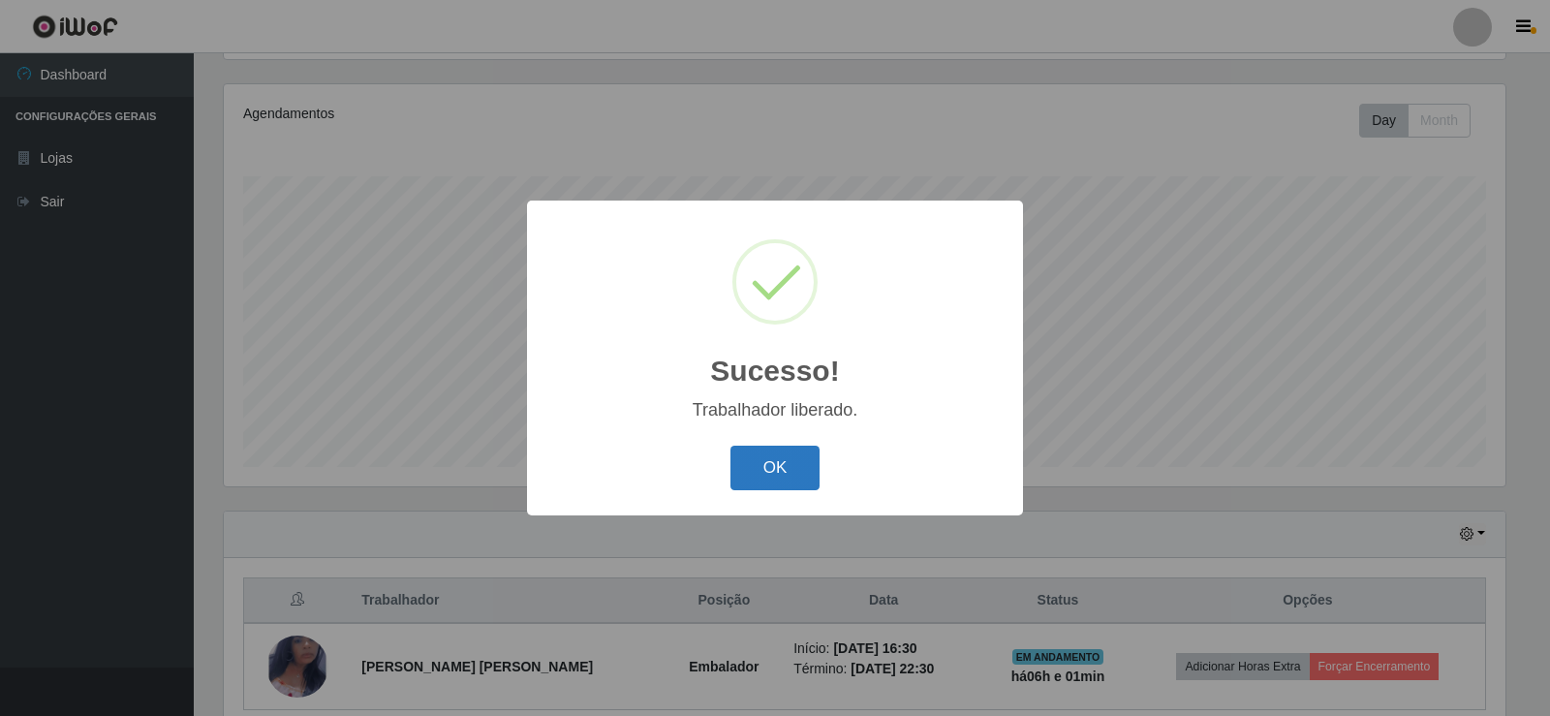
click at [755, 458] on button "OK" at bounding box center [776, 469] width 90 height 46
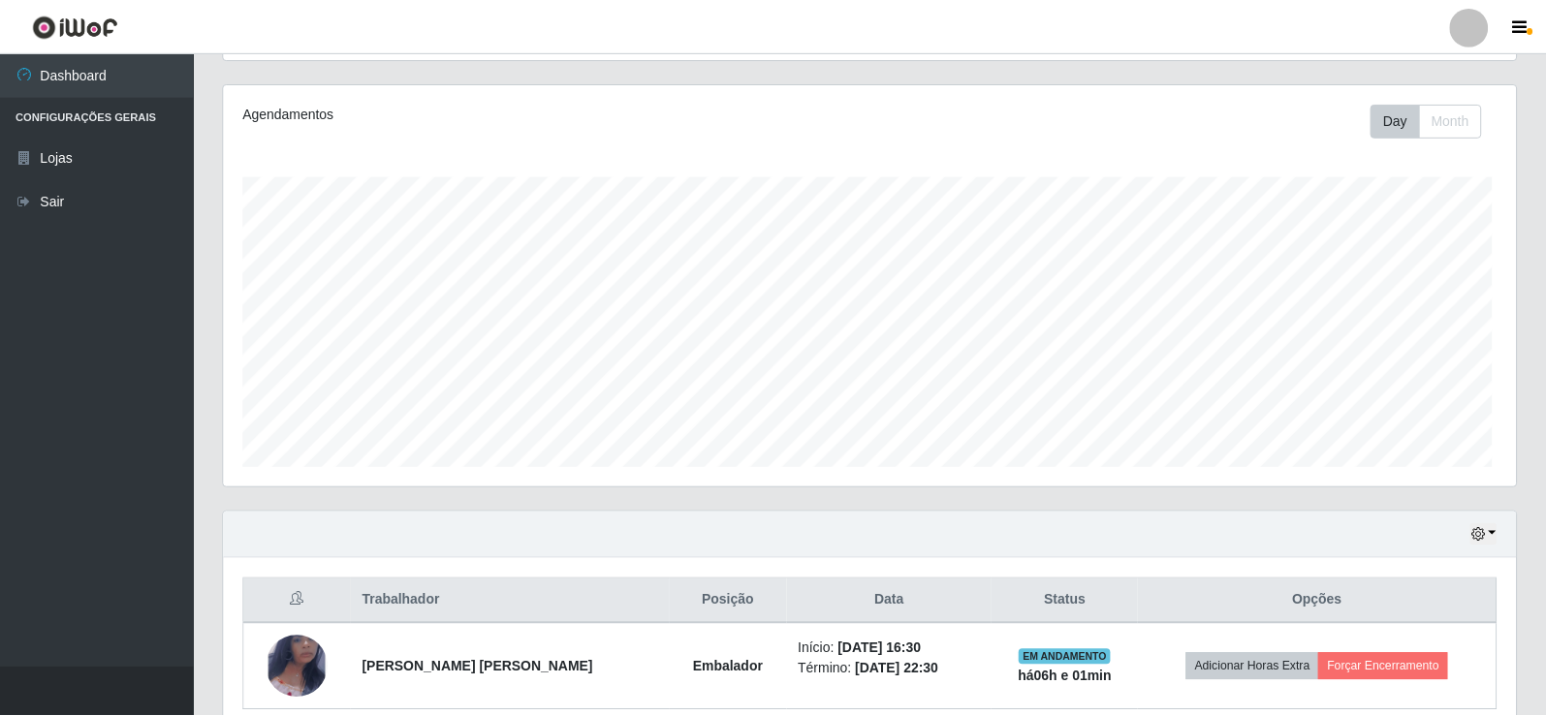
scroll to position [402, 1292]
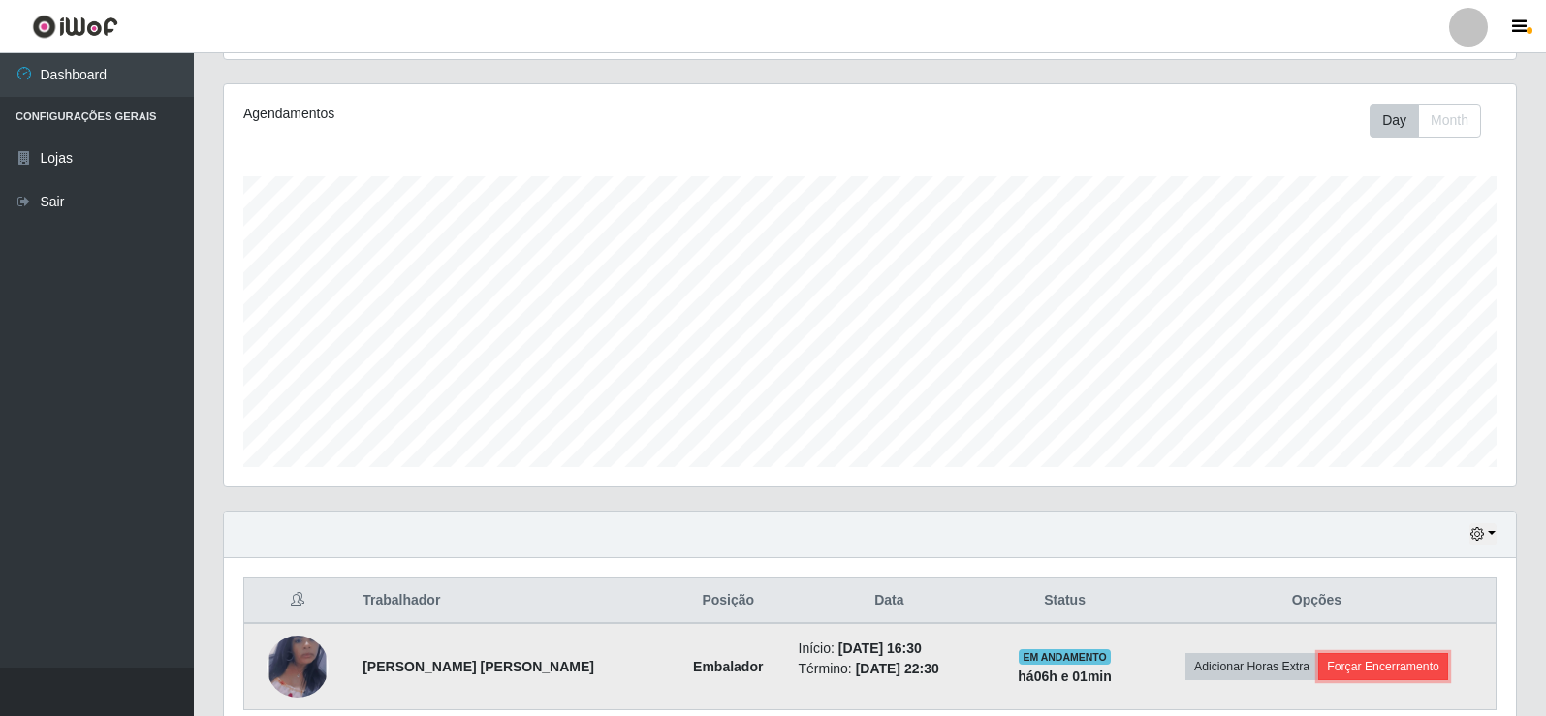
click at [1369, 664] on button "Forçar Encerramento" at bounding box center [1383, 666] width 130 height 27
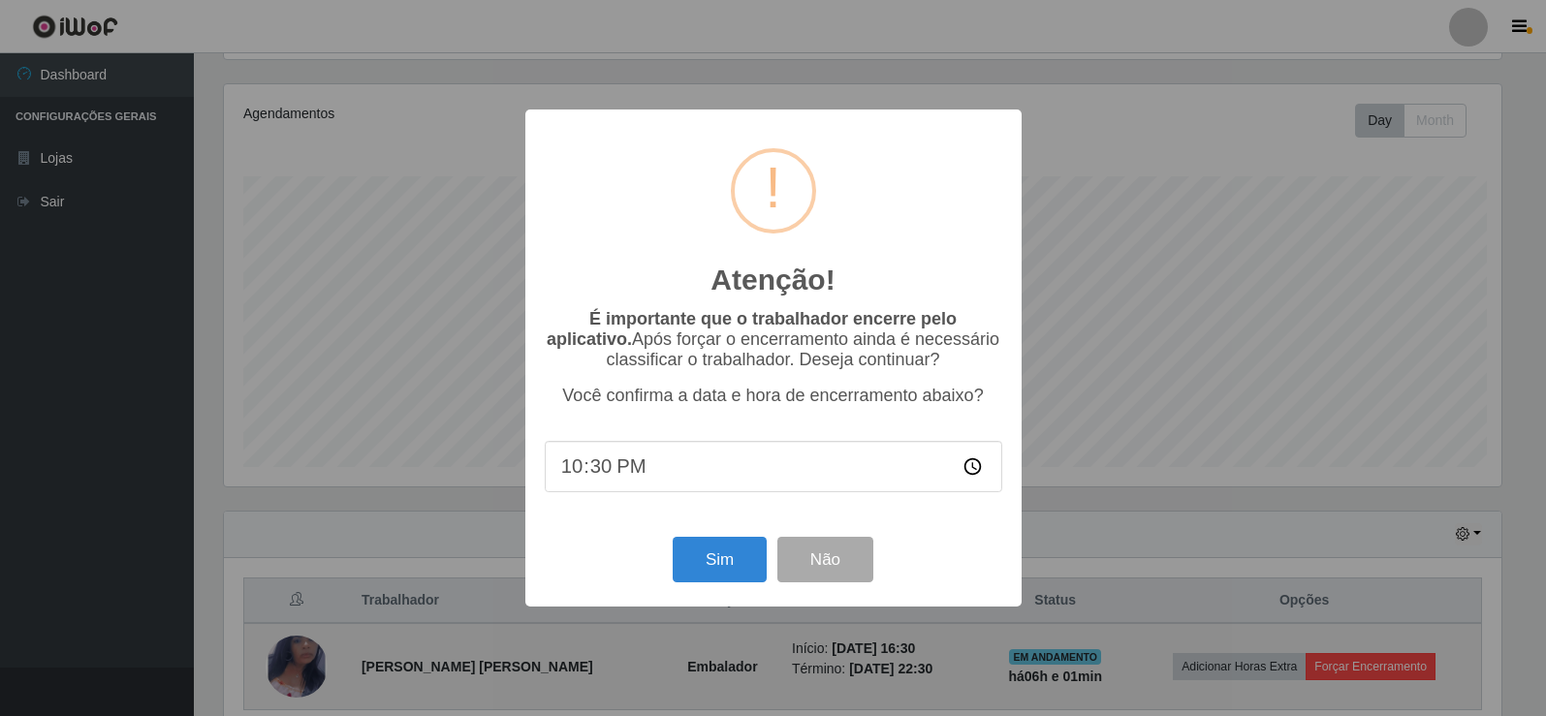
scroll to position [402, 1282]
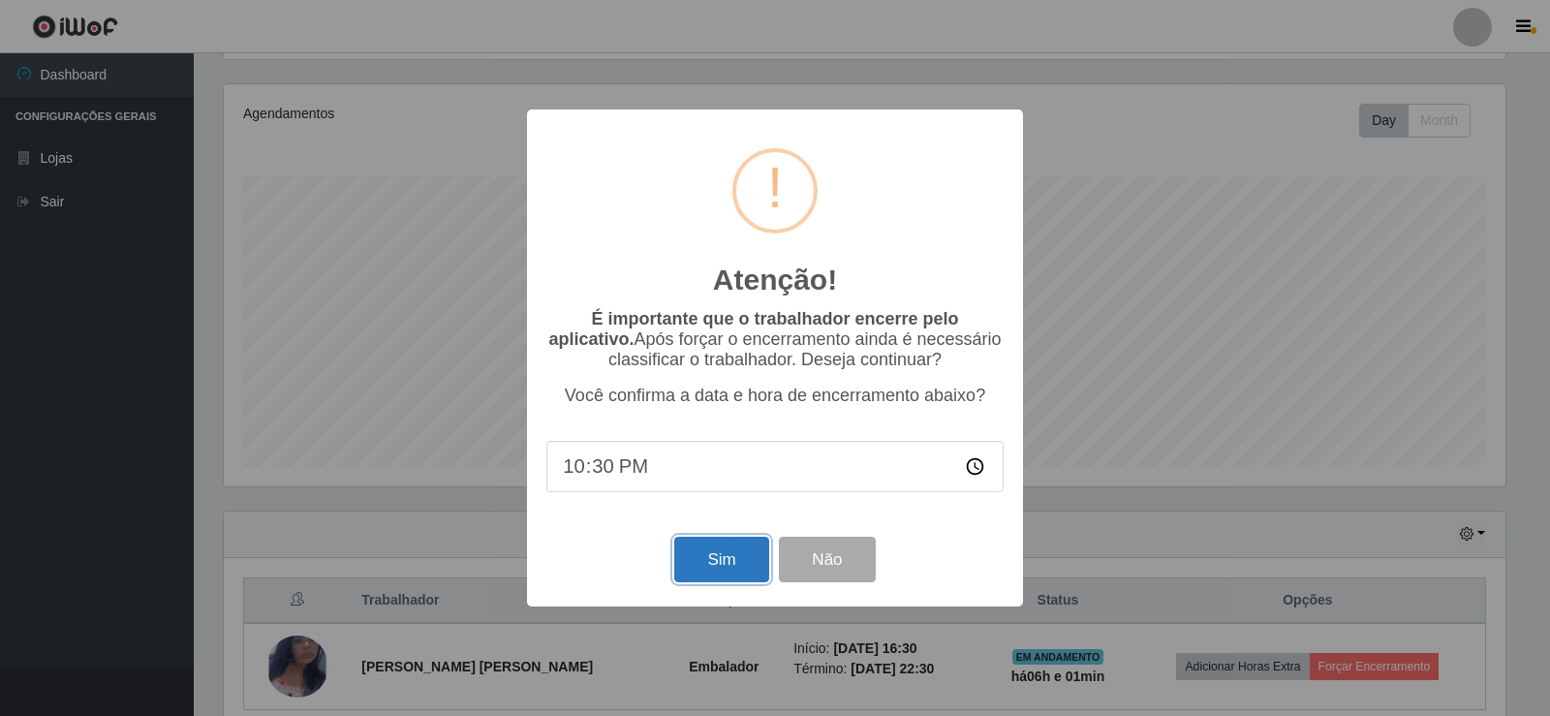
click at [704, 562] on button "Sim" at bounding box center [721, 560] width 94 height 46
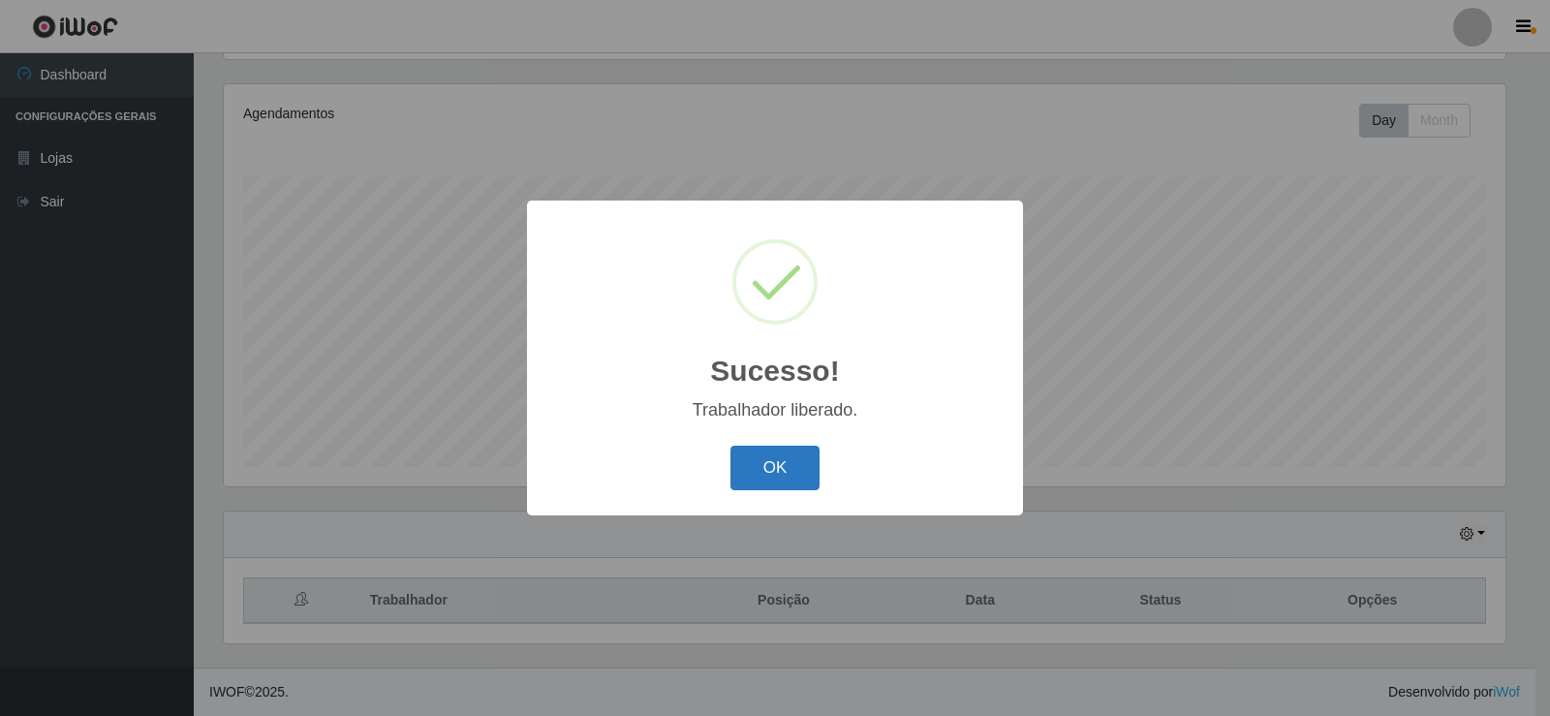
click at [769, 475] on button "OK" at bounding box center [776, 469] width 90 height 46
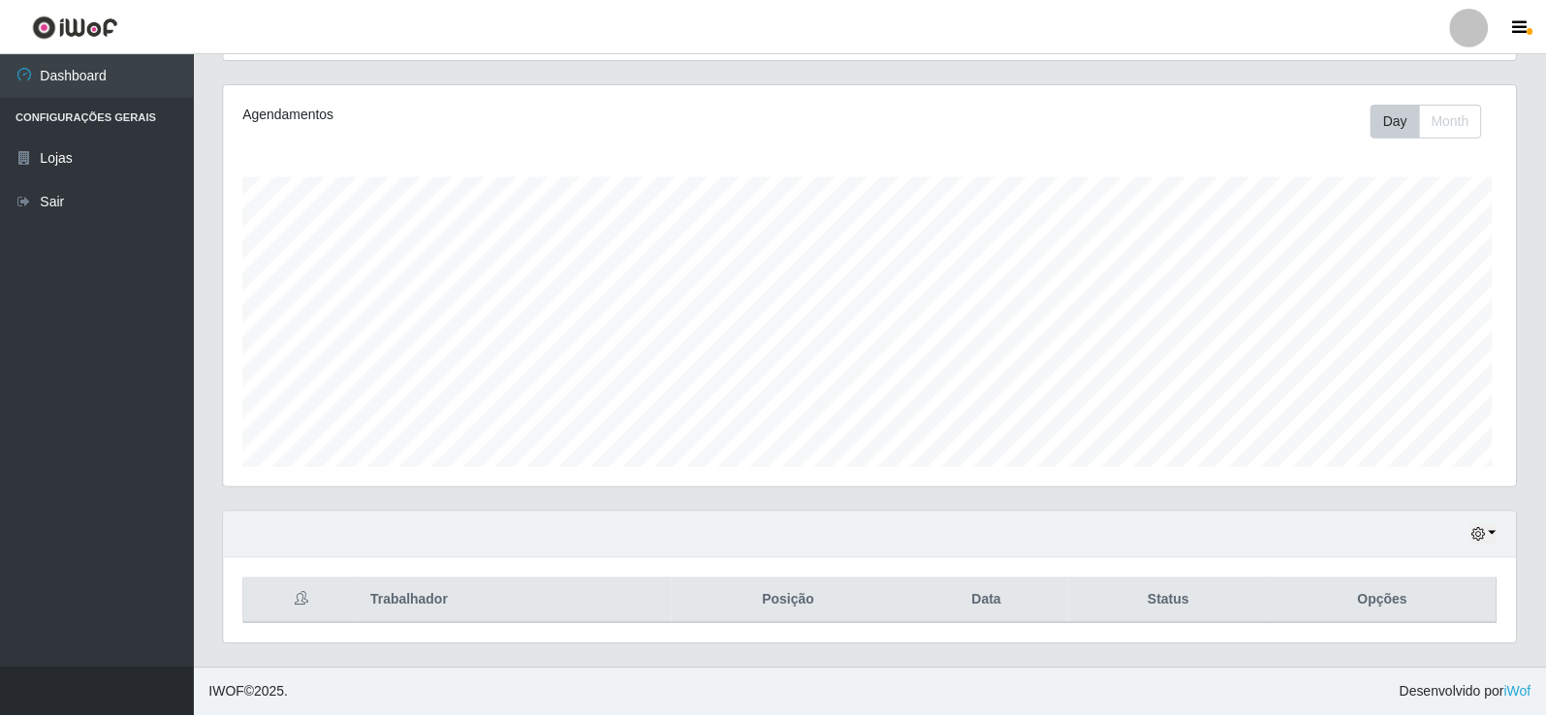
scroll to position [402, 1292]
